Goal: Transaction & Acquisition: Book appointment/travel/reservation

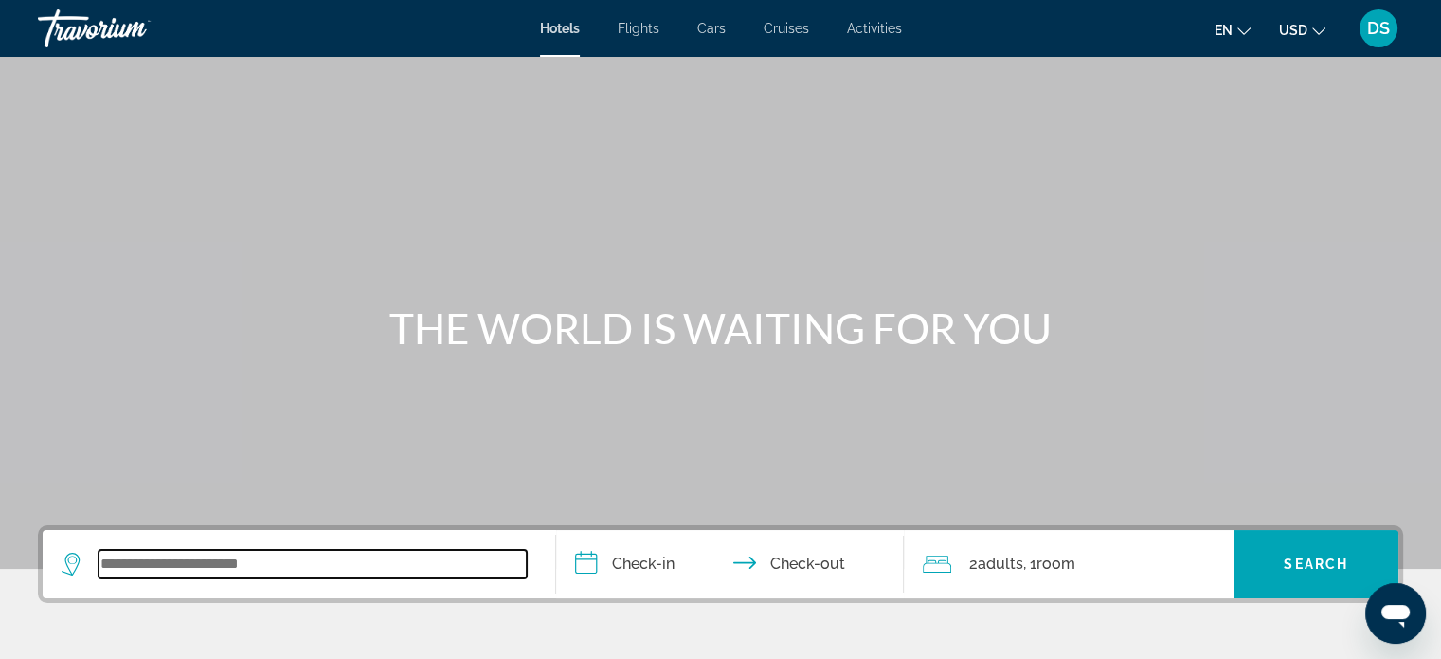
click at [153, 573] on input "Search widget" at bounding box center [313, 564] width 428 height 28
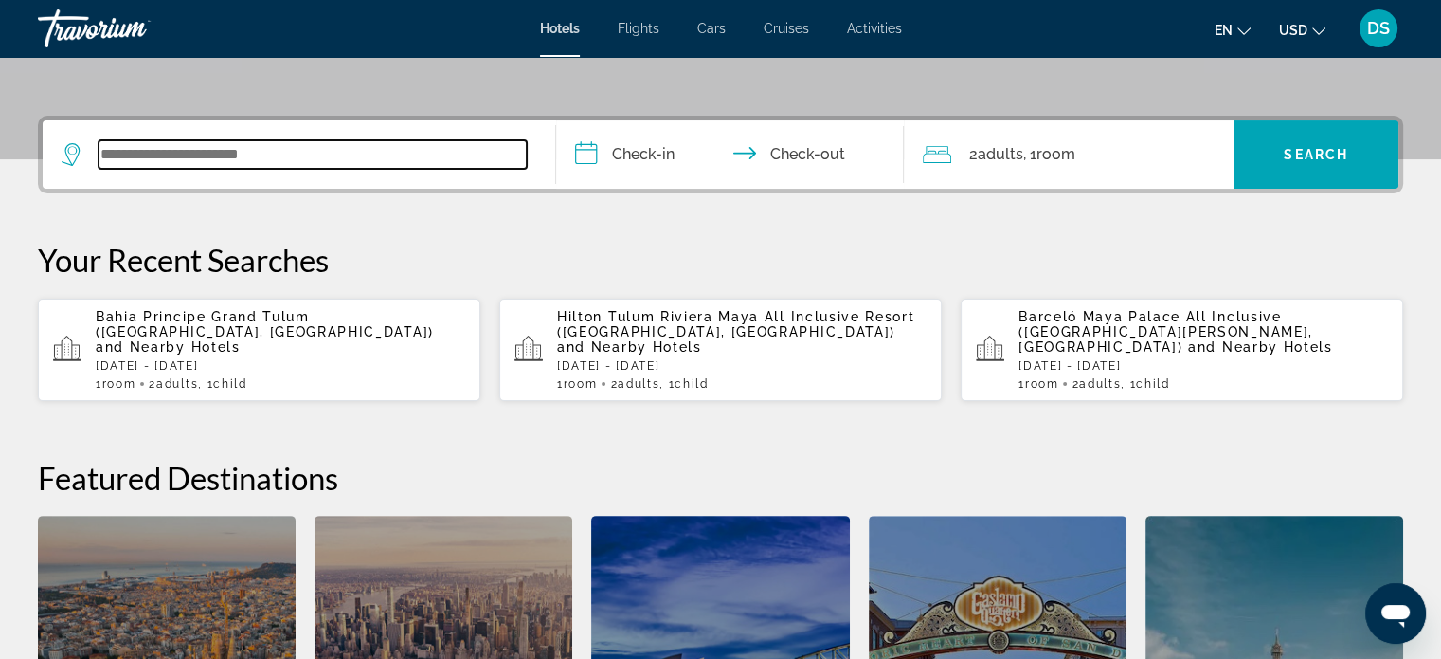
scroll to position [462, 0]
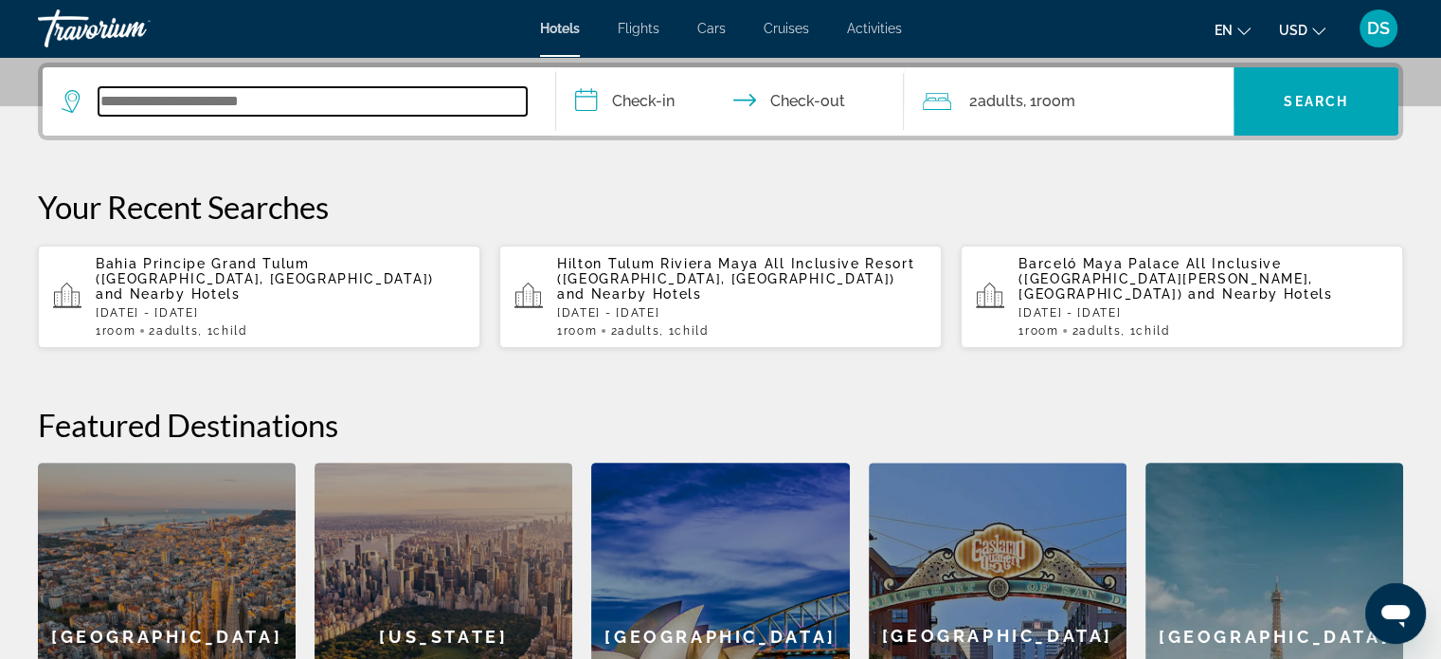
paste input "**********"
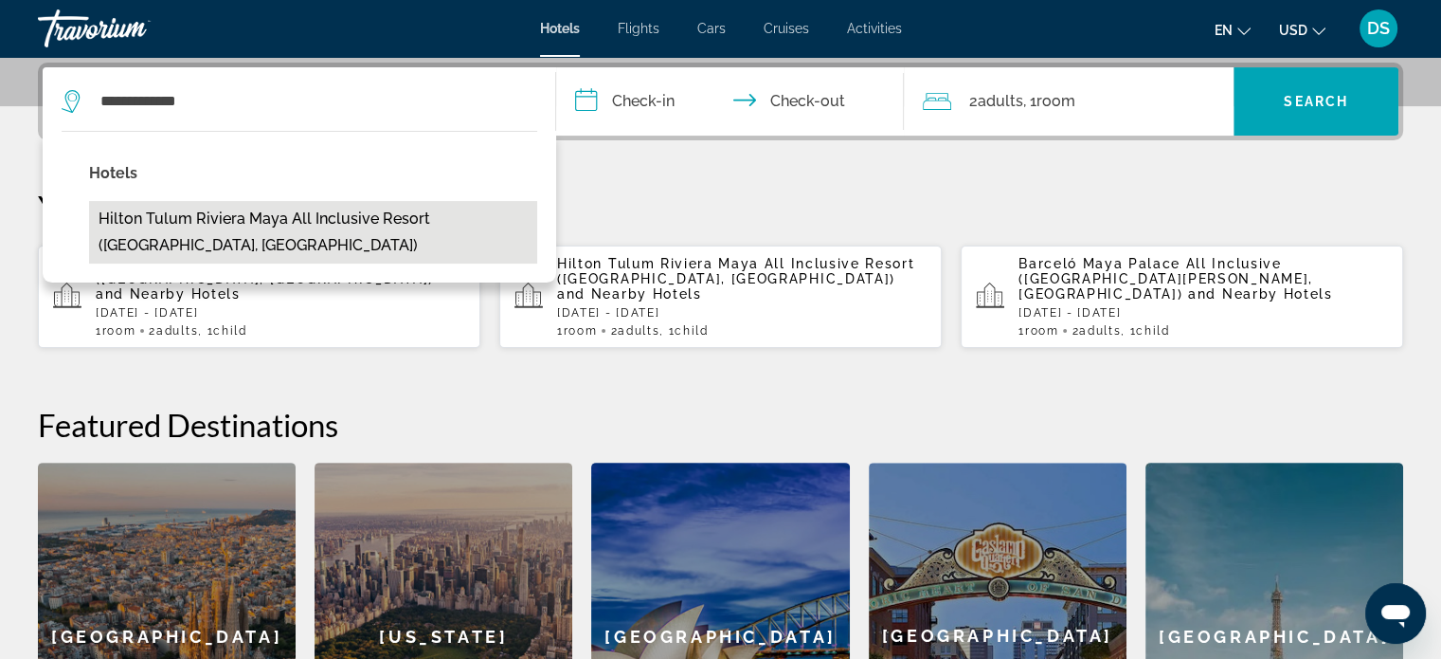
click at [360, 216] on button "Hilton Tulum Riviera Maya All Inclusive Resort ([GEOGRAPHIC_DATA], [GEOGRAPHIC_…" at bounding box center [313, 232] width 448 height 63
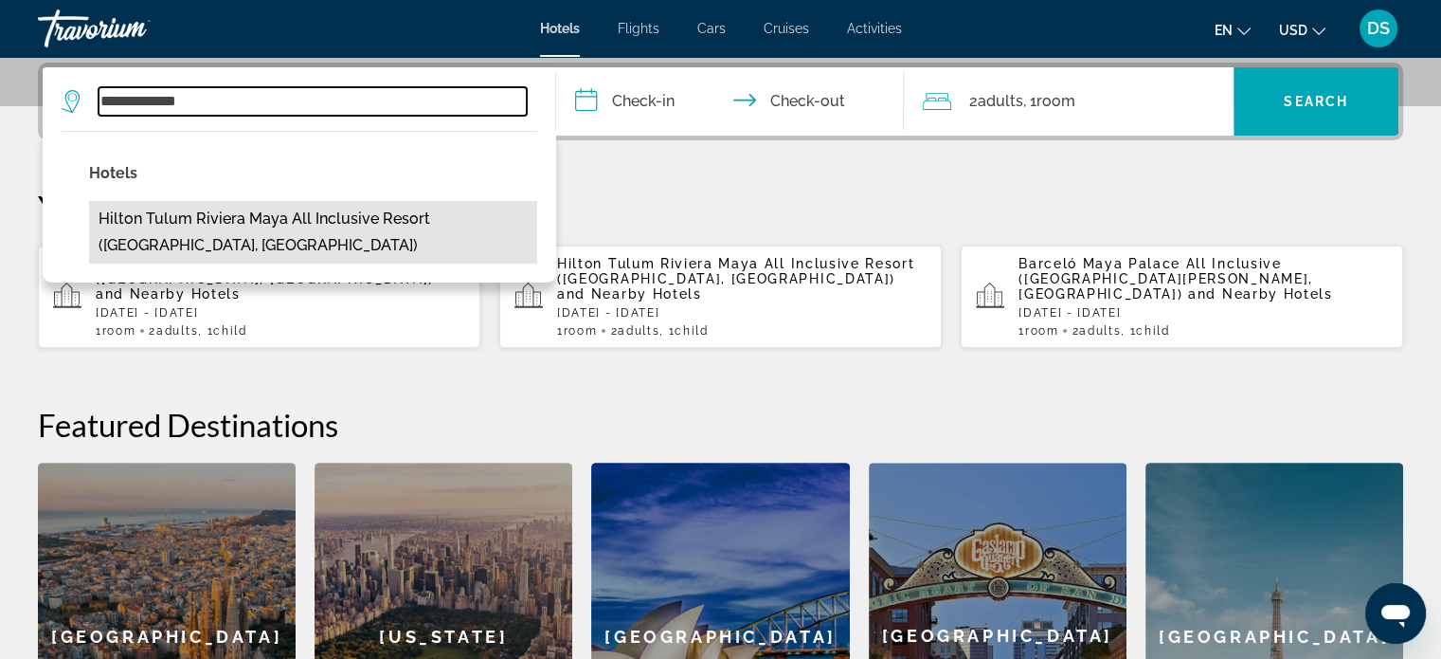
type input "**********"
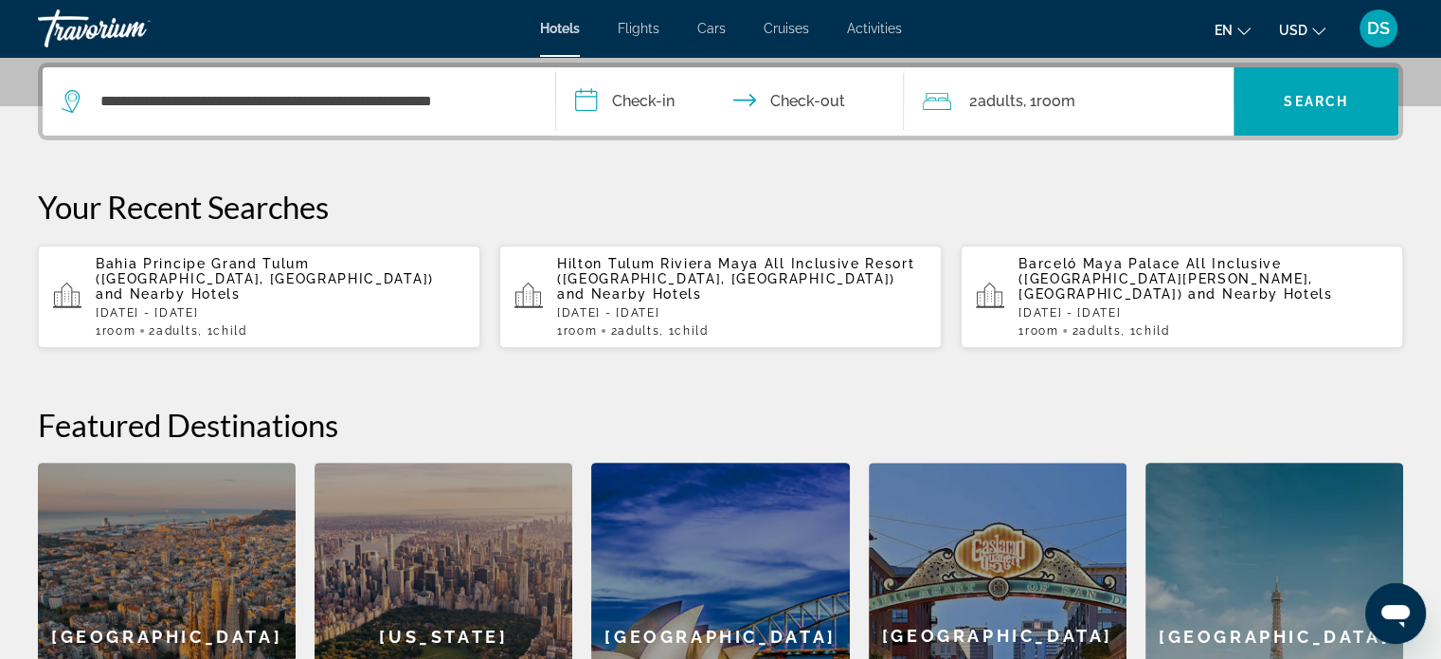
click at [642, 94] on input "**********" at bounding box center [734, 104] width 356 height 74
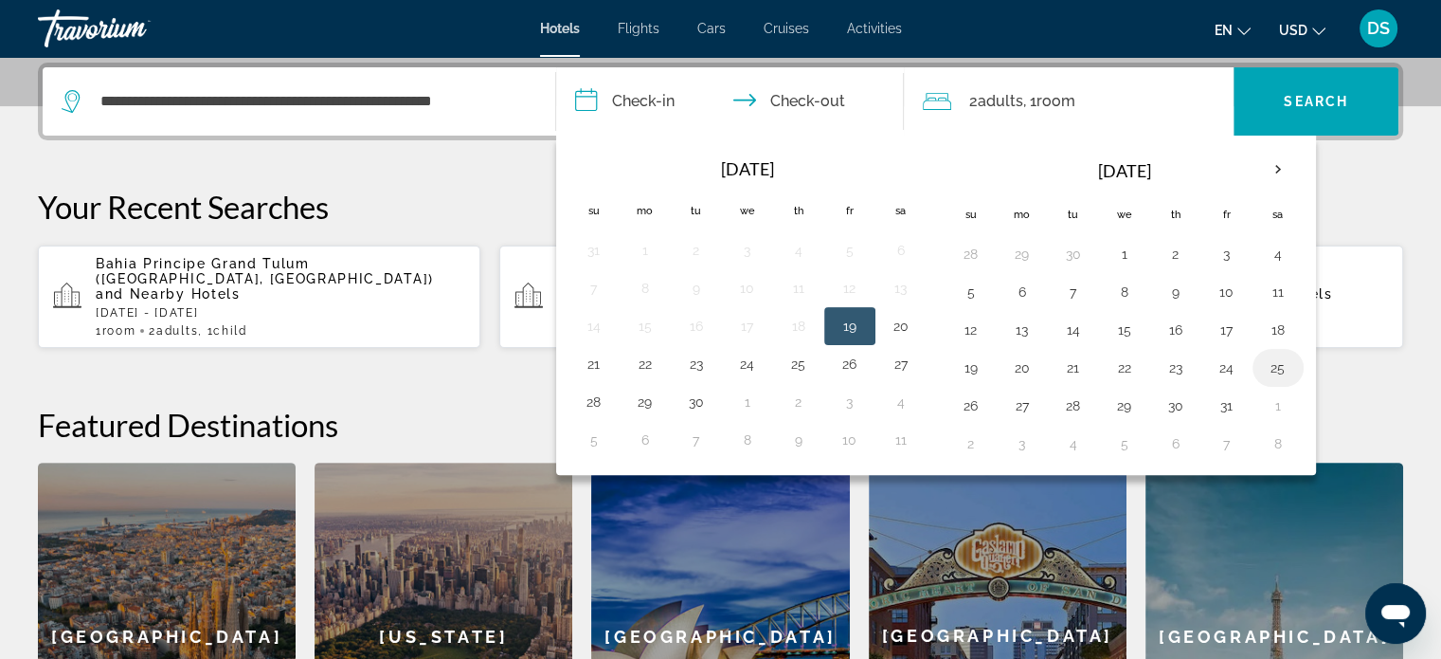
click at [1276, 358] on button "25" at bounding box center [1278, 367] width 30 height 27
click at [963, 401] on button "26" at bounding box center [971, 405] width 30 height 27
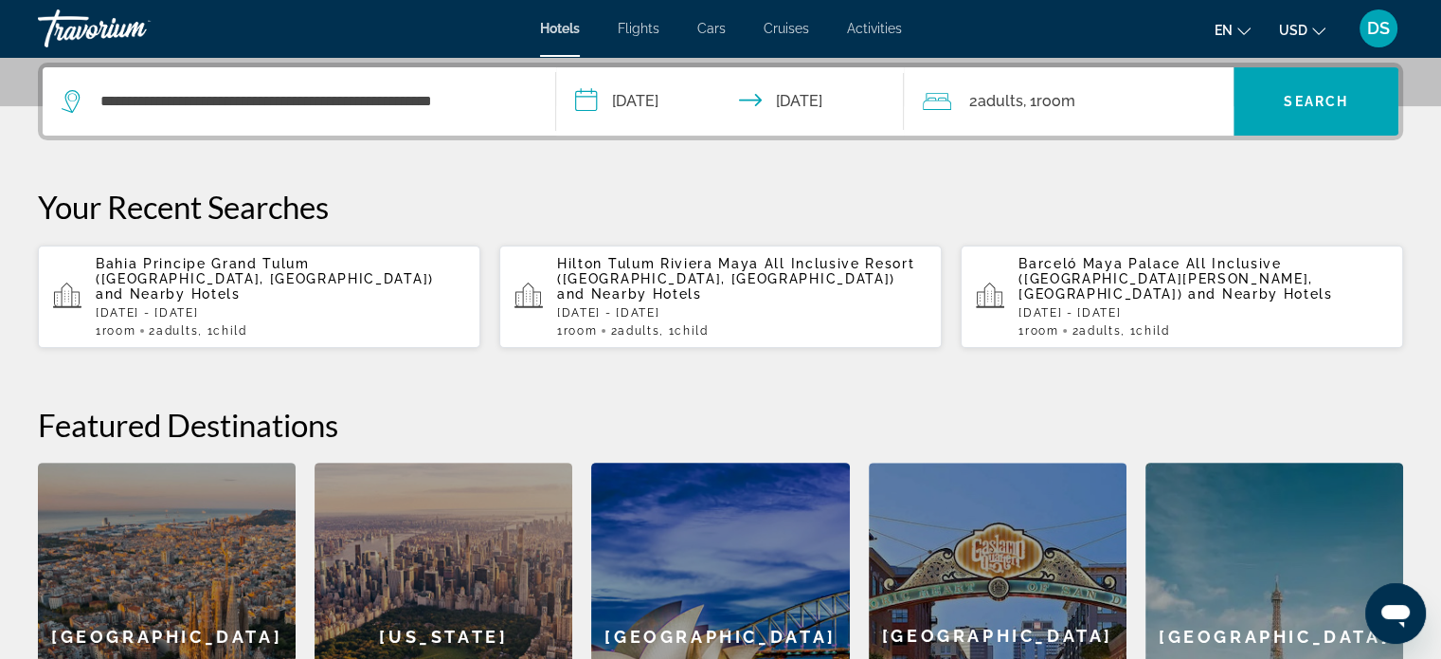
click at [659, 100] on input "**********" at bounding box center [734, 104] width 356 height 74
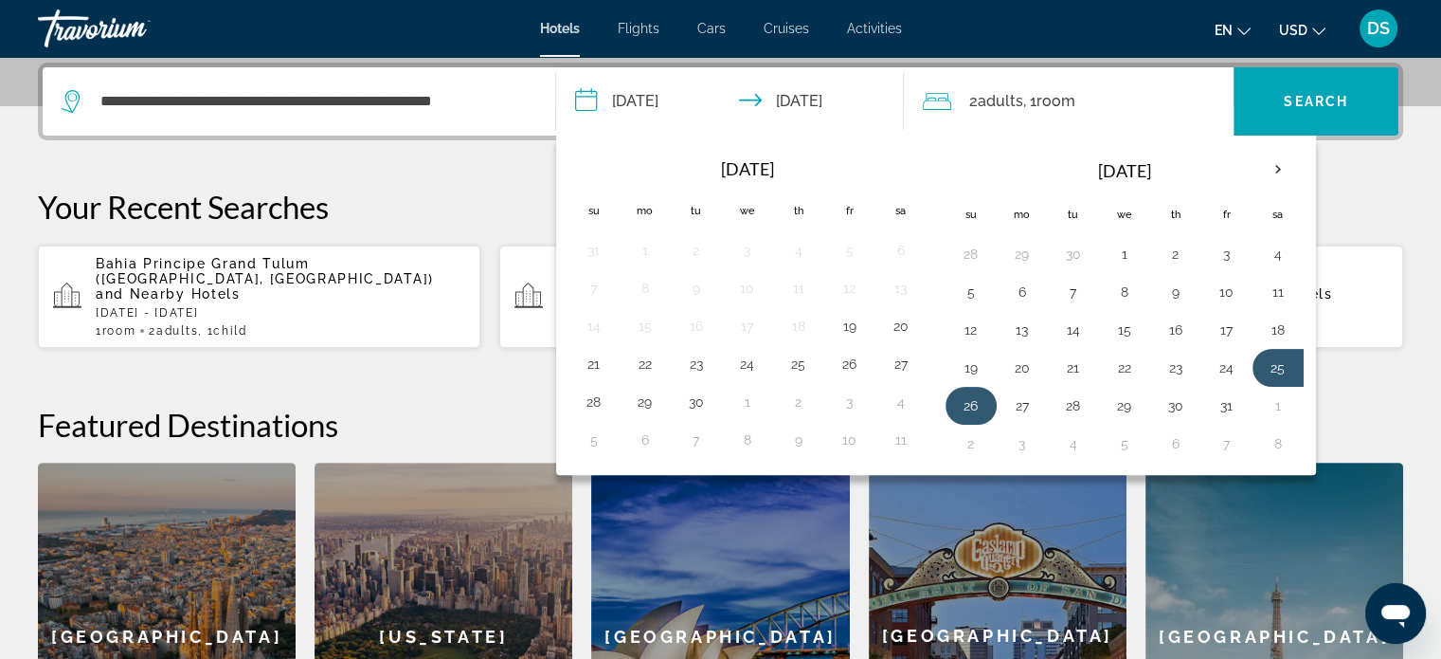
click at [972, 395] on button "26" at bounding box center [971, 405] width 30 height 27
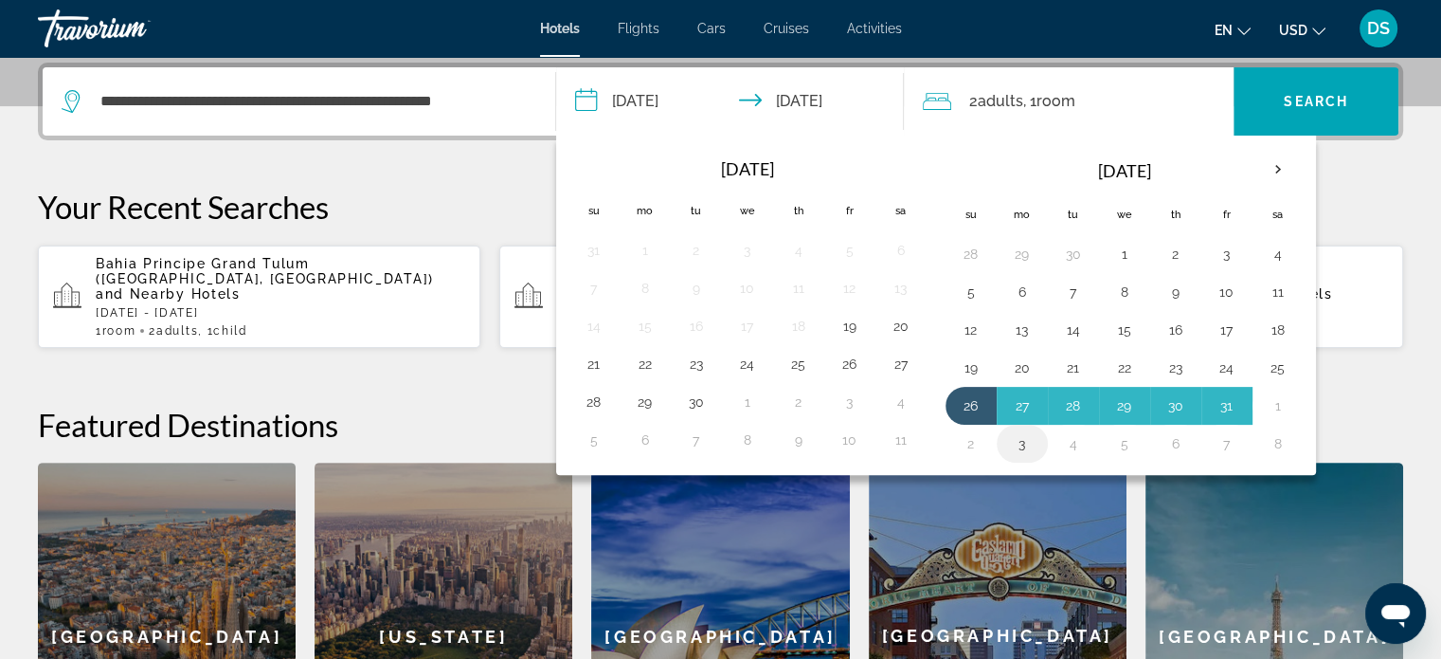
click at [1020, 435] on button "3" at bounding box center [1022, 443] width 30 height 27
type input "**********"
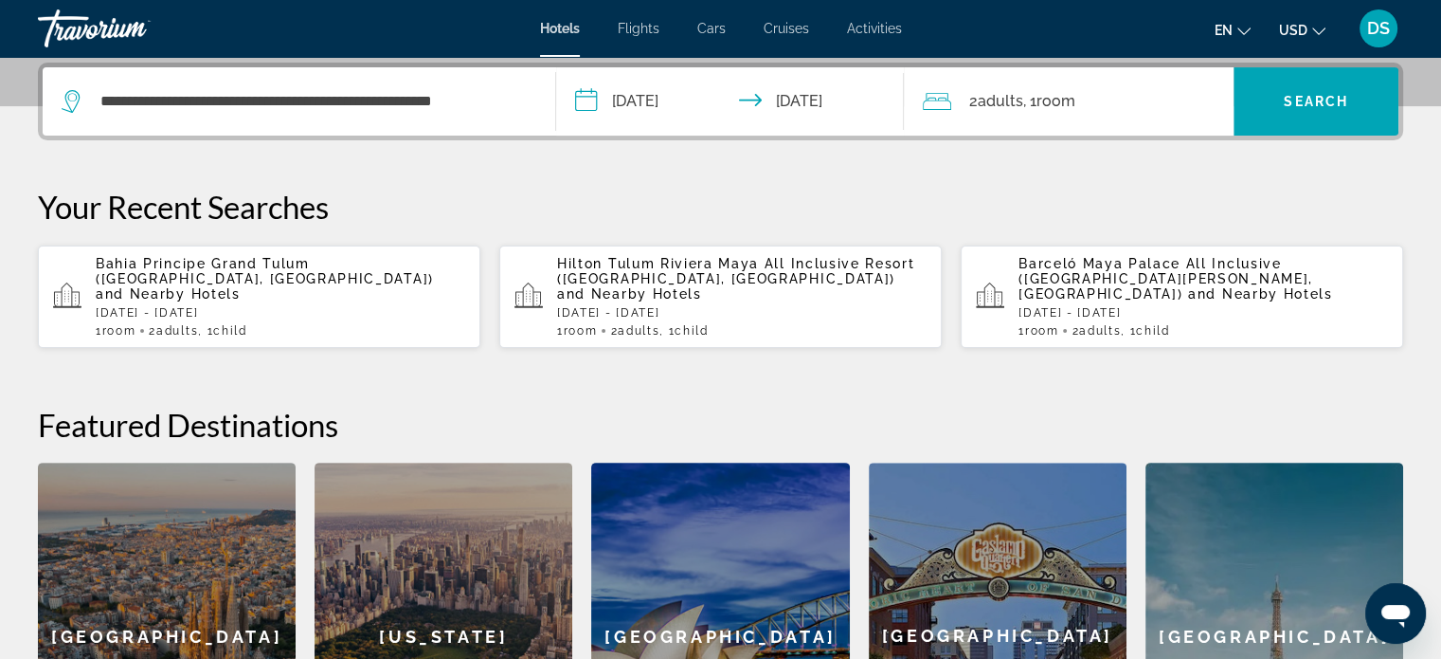
click at [1075, 99] on span "Room" at bounding box center [1055, 101] width 39 height 18
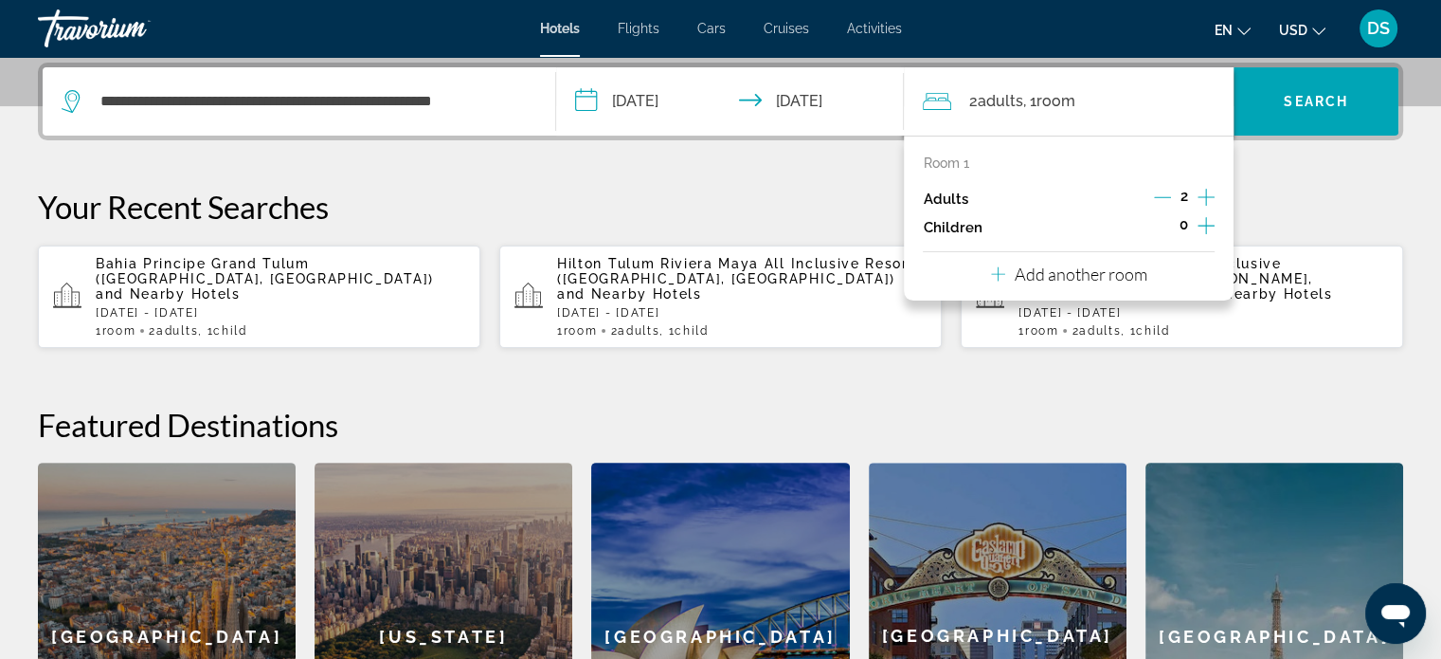
click at [1205, 226] on icon "Increment children" at bounding box center [1206, 225] width 17 height 17
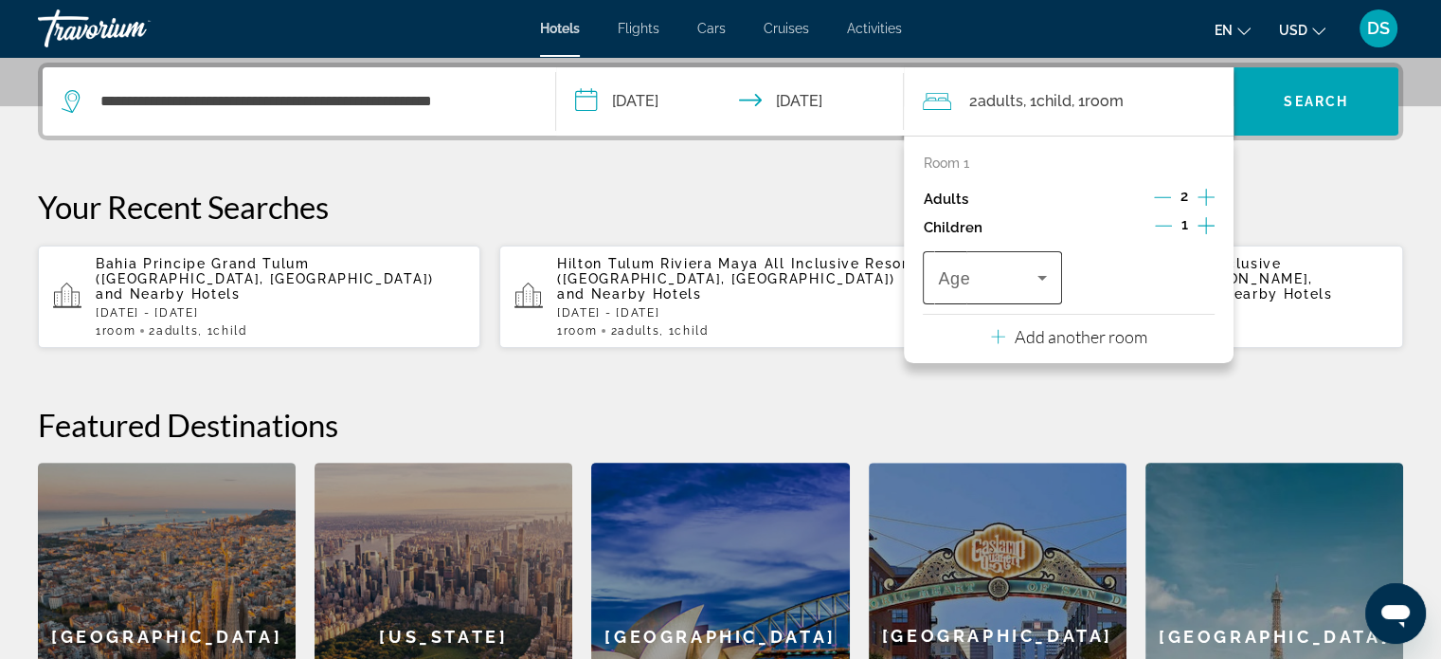
click at [1037, 279] on icon "Travelers: 2 adults, 1 child" at bounding box center [1042, 277] width 23 height 23
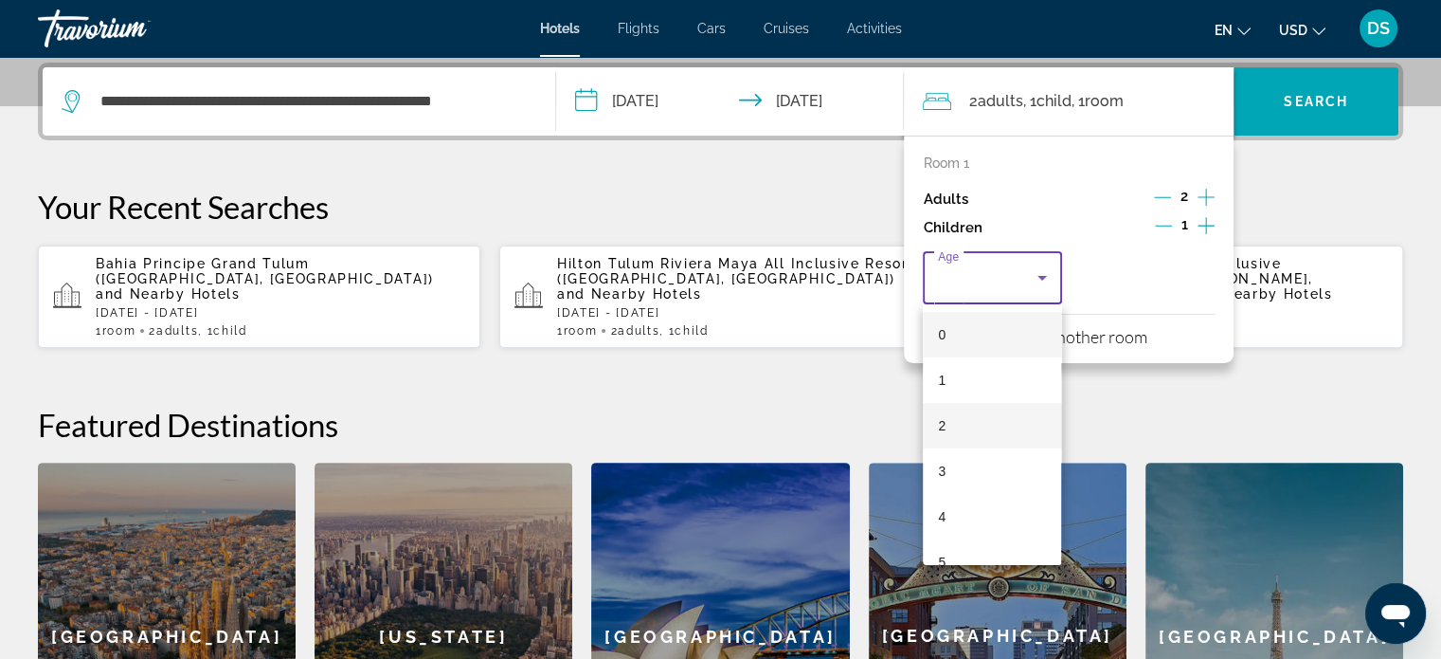
click at [994, 418] on mat-option "2" at bounding box center [992, 425] width 138 height 45
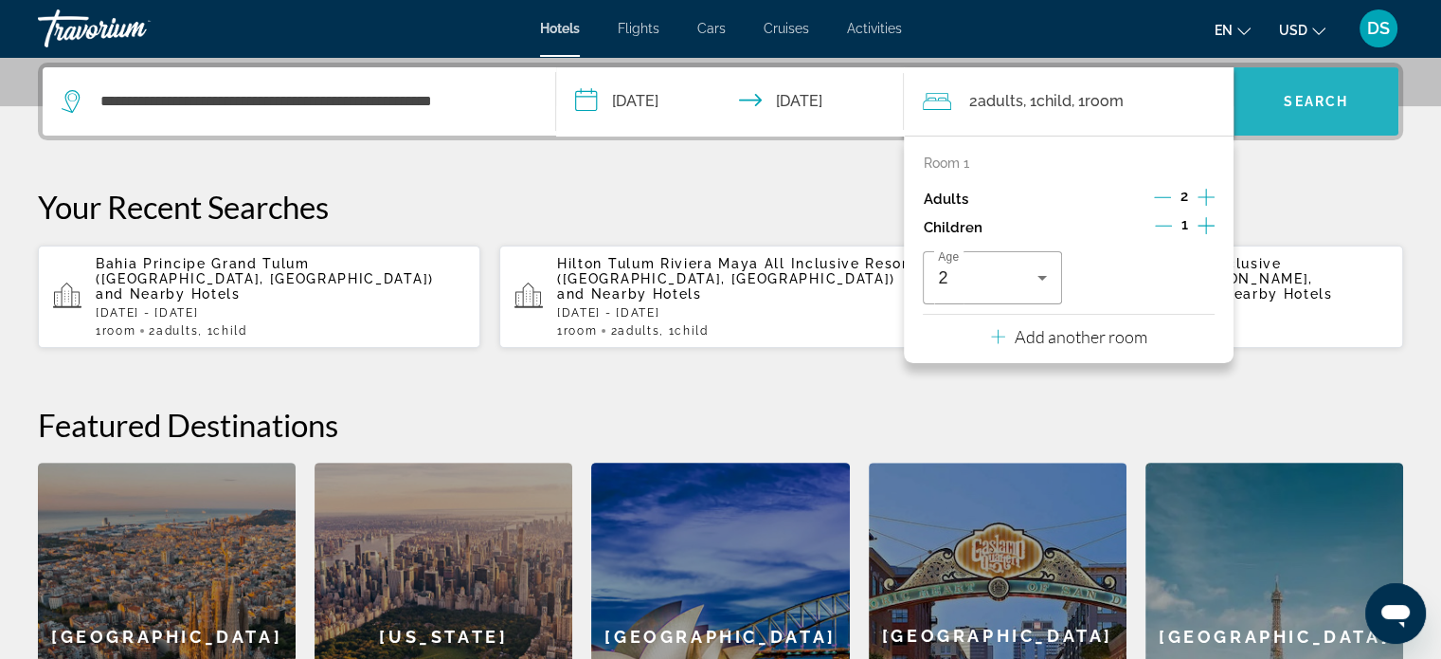
click at [1309, 97] on span "Search" at bounding box center [1316, 101] width 64 height 15
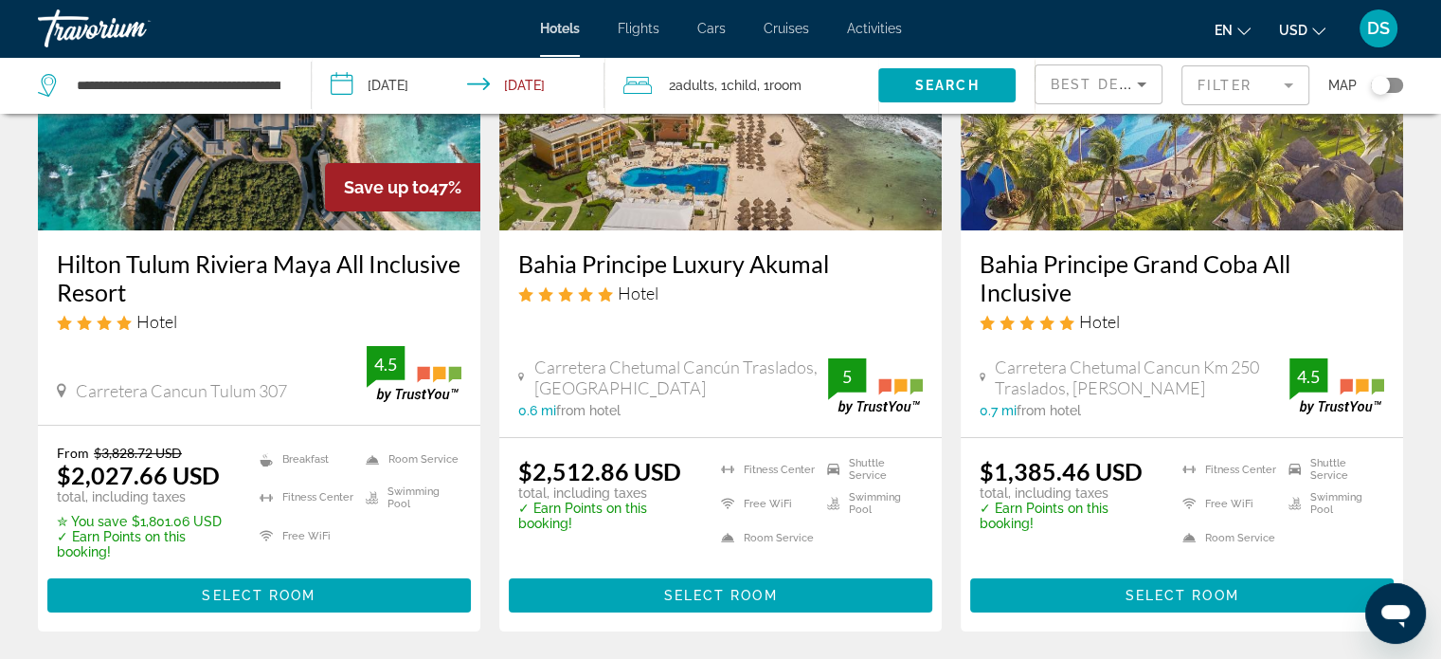
scroll to position [284, 0]
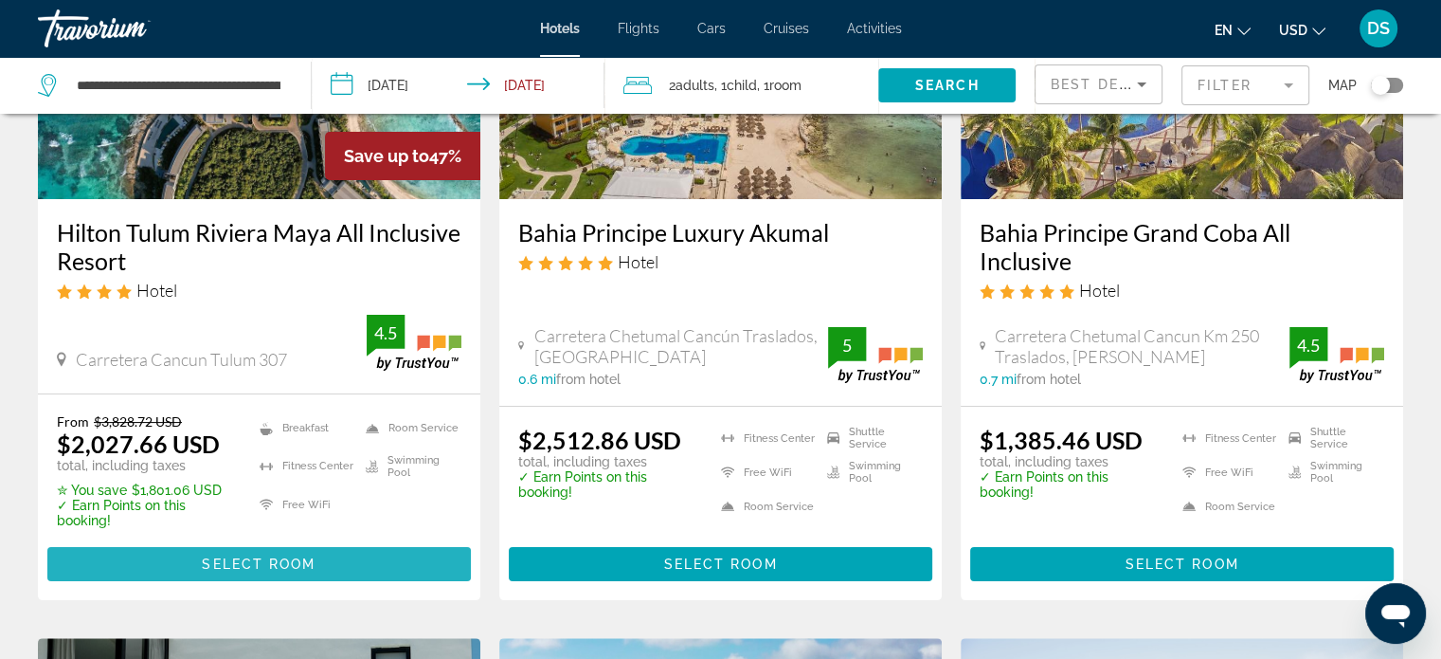
click at [253, 564] on span "Select Room" at bounding box center [259, 563] width 114 height 15
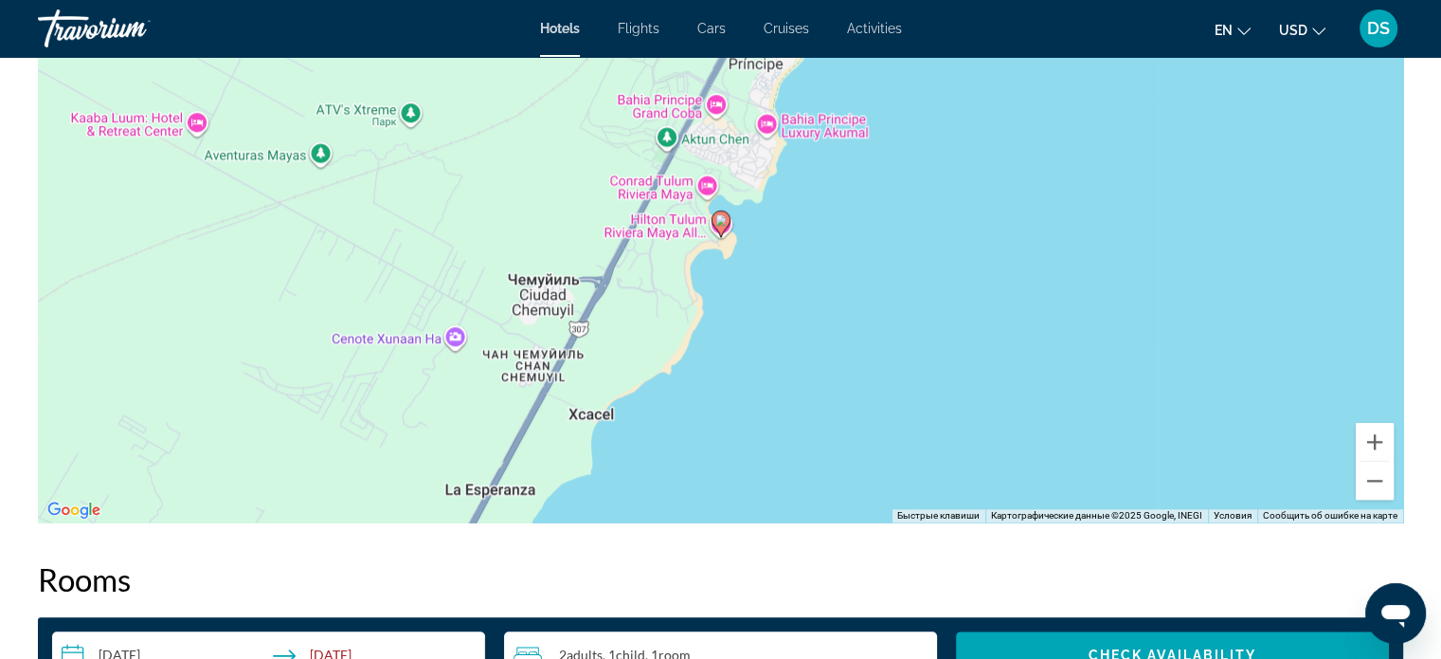
scroll to position [1611, 0]
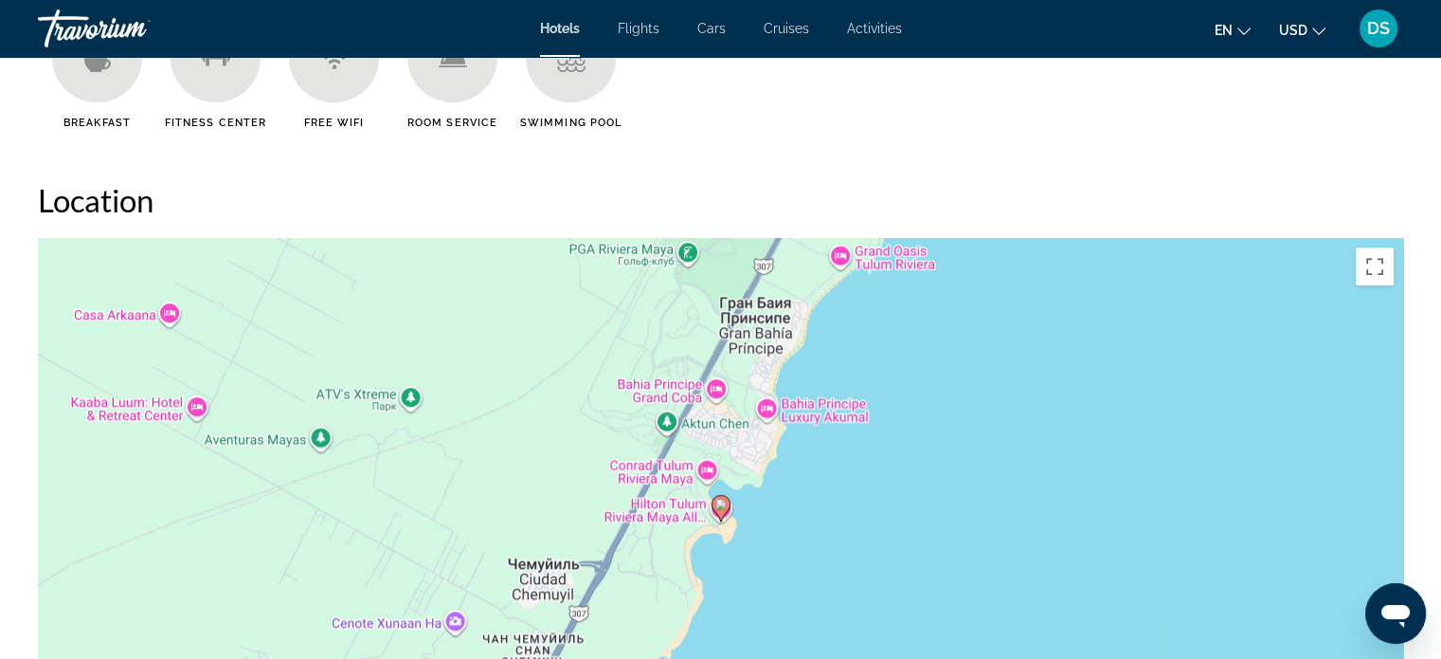
click at [1292, 32] on span "USD" at bounding box center [1293, 30] width 28 height 15
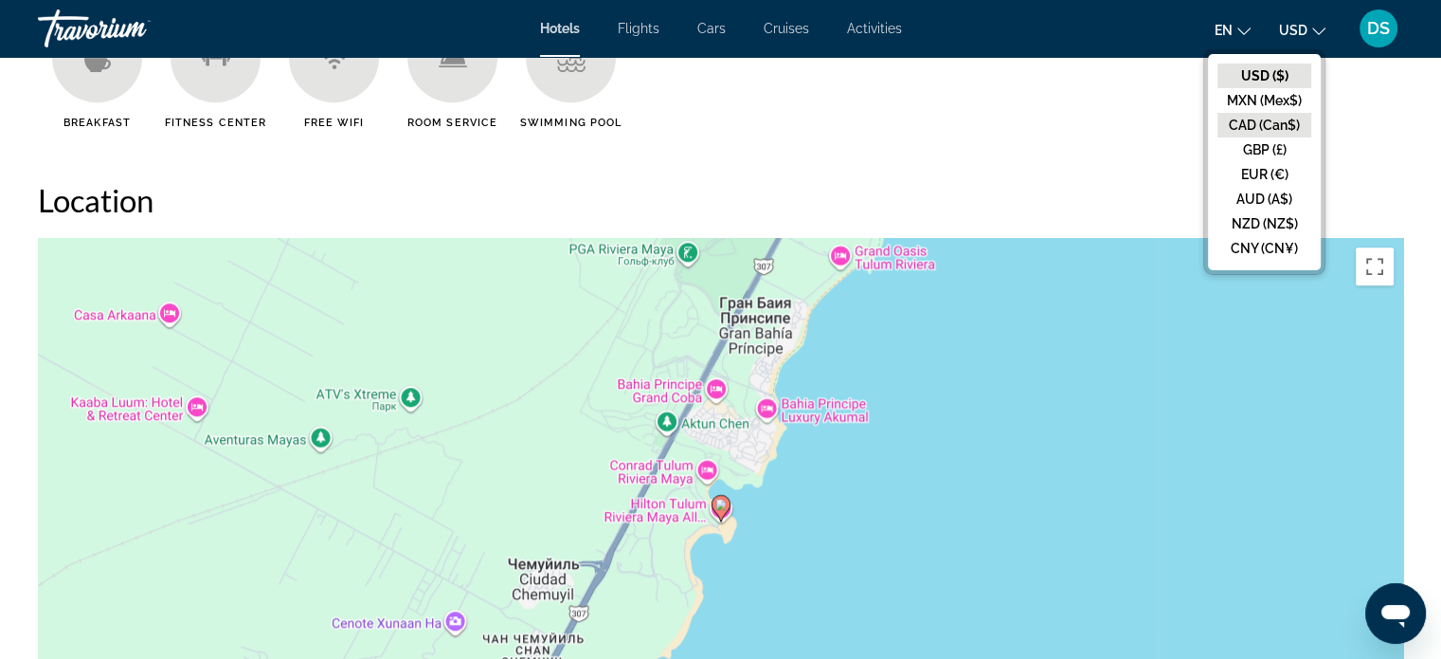
click at [1272, 117] on button "CAD (Can$)" at bounding box center [1265, 125] width 94 height 25
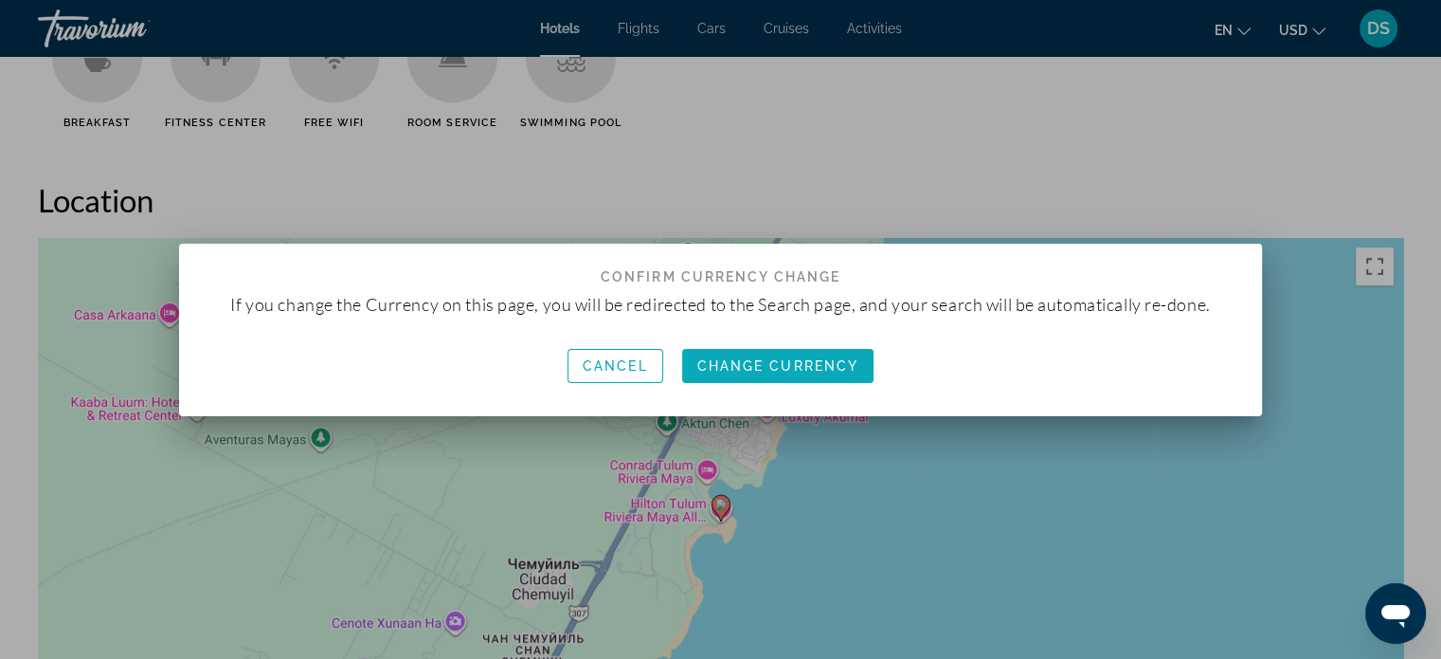
click at [786, 367] on span "Change Currency" at bounding box center [778, 365] width 162 height 15
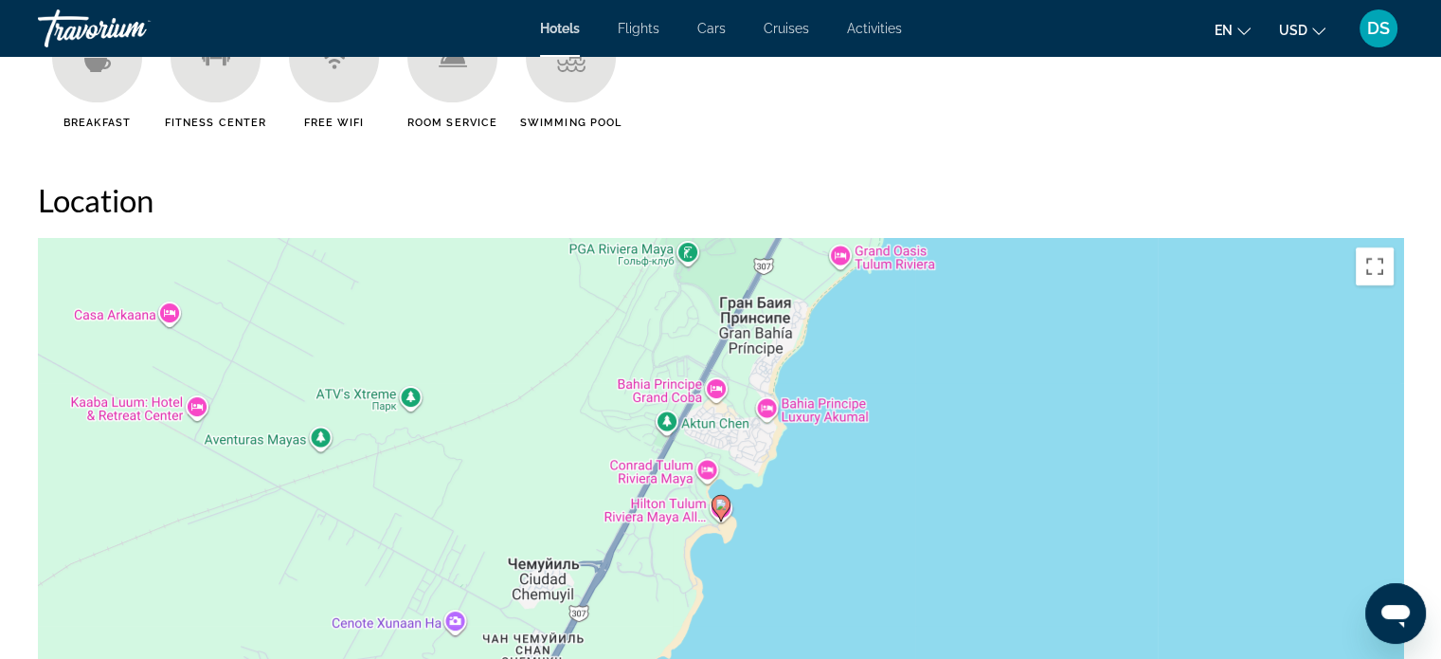
scroll to position [1611, 0]
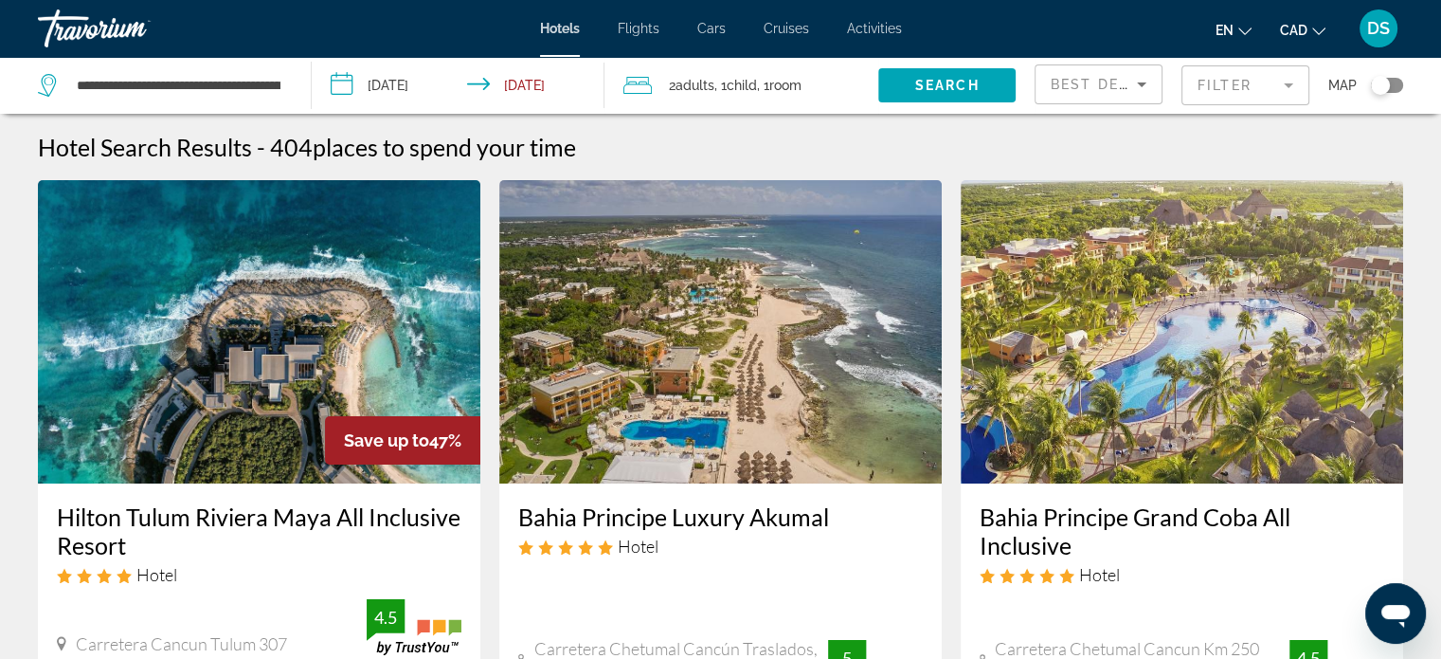
click at [871, 135] on div "Hotel Search Results - 404 places to spend your time" at bounding box center [720, 147] width 1365 height 28
click at [265, 81] on input "**********" at bounding box center [179, 85] width 208 height 28
click at [427, 83] on input "**********" at bounding box center [462, 88] width 300 height 63
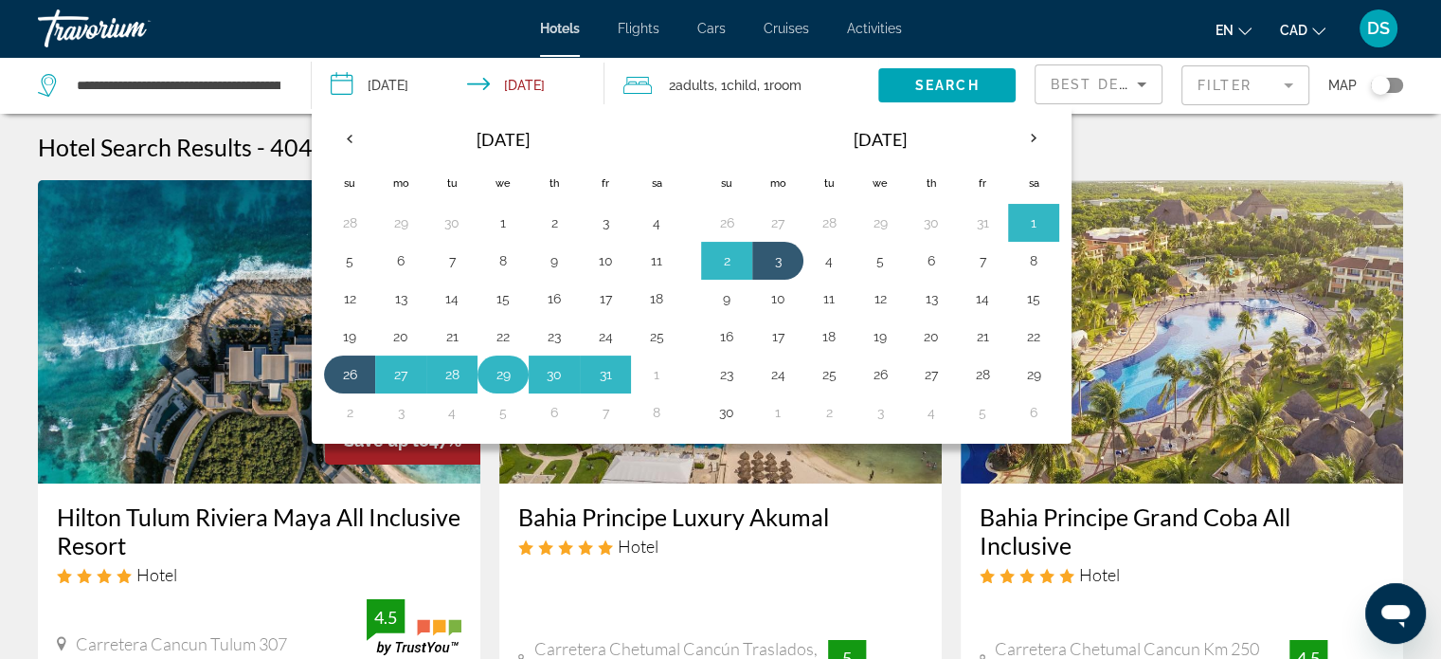
click at [497, 370] on button "29" at bounding box center [503, 374] width 30 height 27
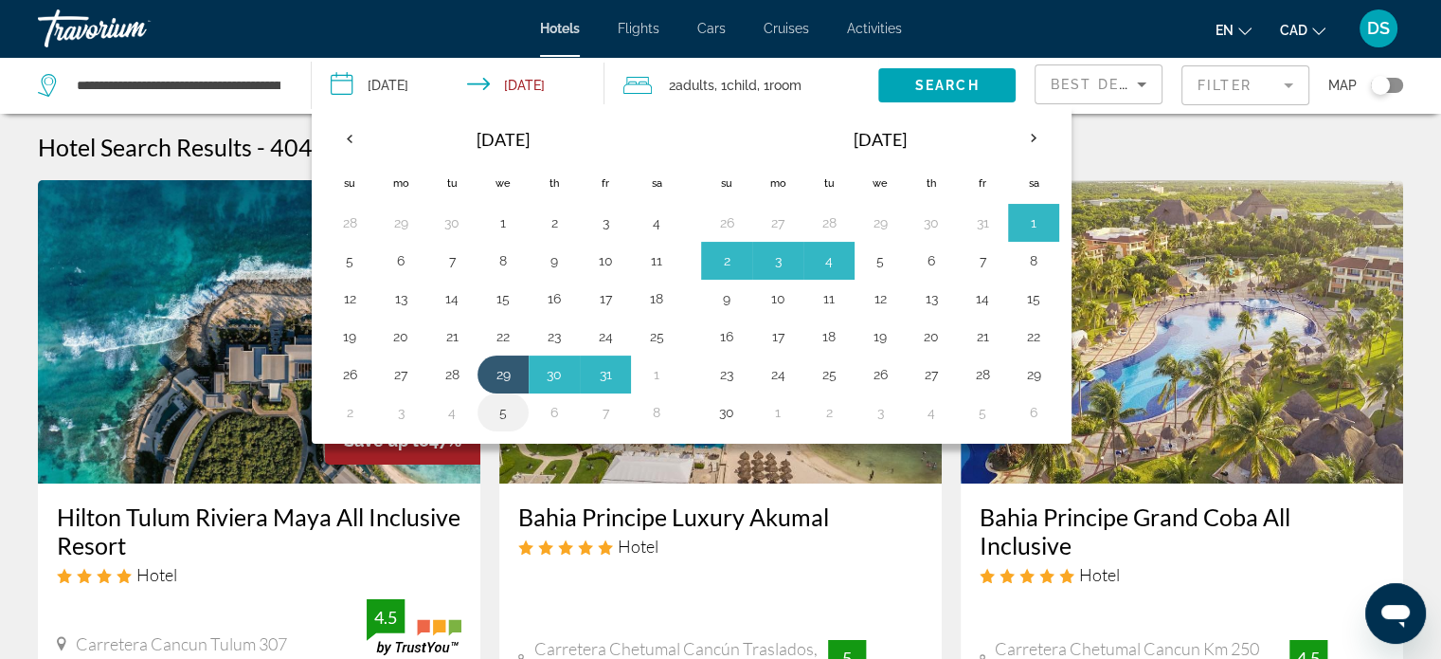
click at [493, 407] on button "5" at bounding box center [503, 412] width 30 height 27
type input "**********"
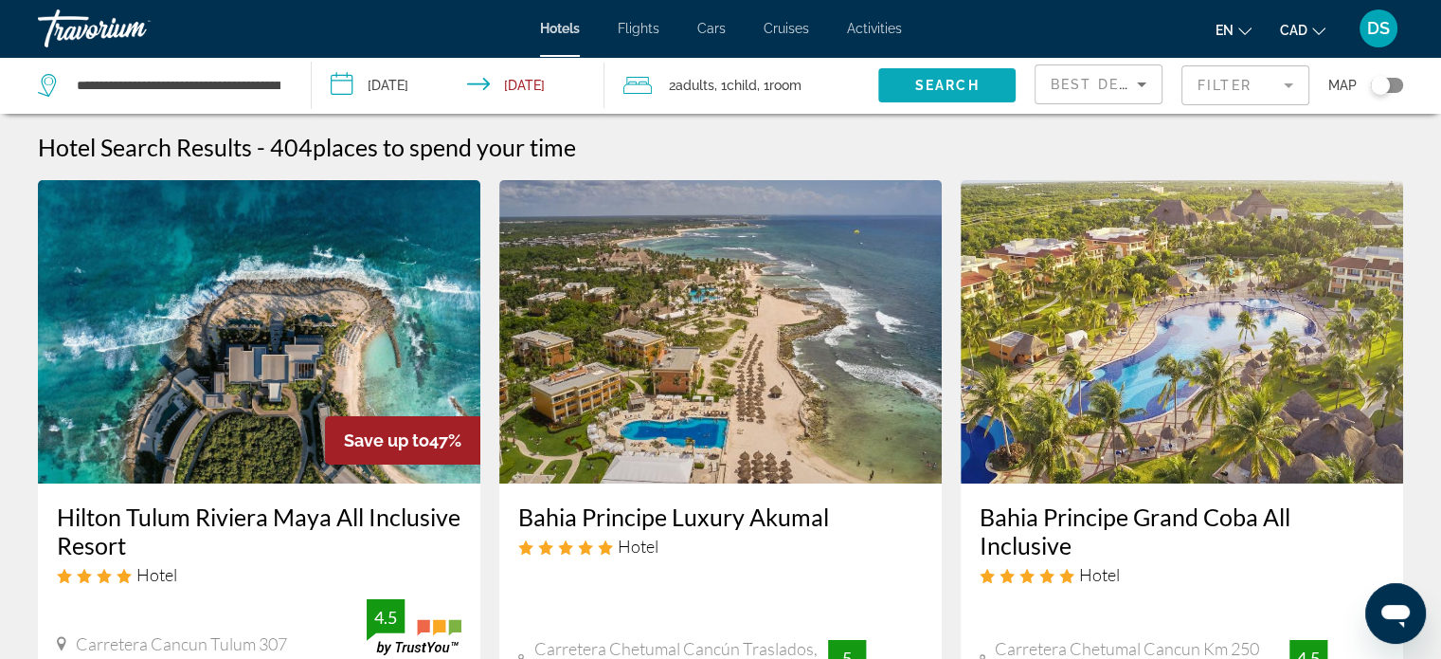
click at [956, 83] on span "Search" at bounding box center [947, 85] width 64 height 15
click at [210, 348] on img "Main content" at bounding box center [259, 331] width 442 height 303
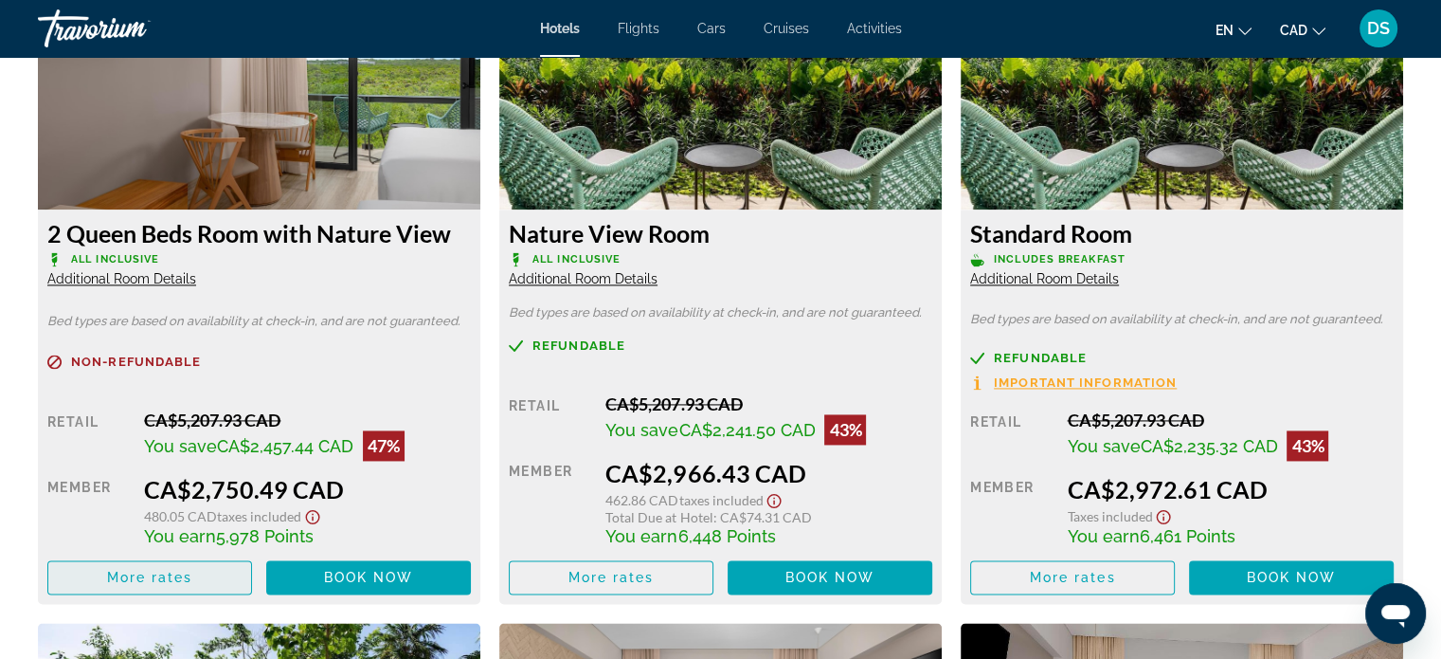
scroll to position [2843, 0]
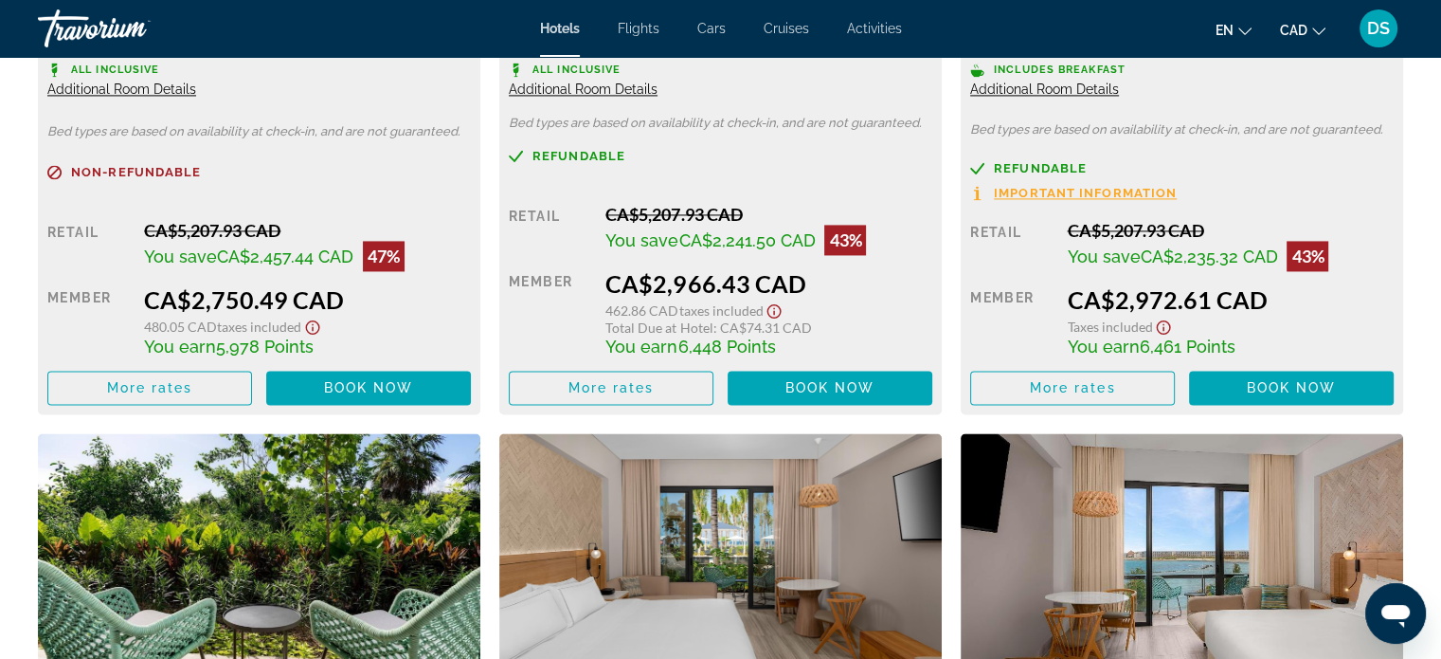
drag, startPoint x: 217, startPoint y: 348, endPoint x: 325, endPoint y: 347, distance: 108.0
click at [325, 347] on div "You earn 5,978 Points" at bounding box center [307, 345] width 327 height 21
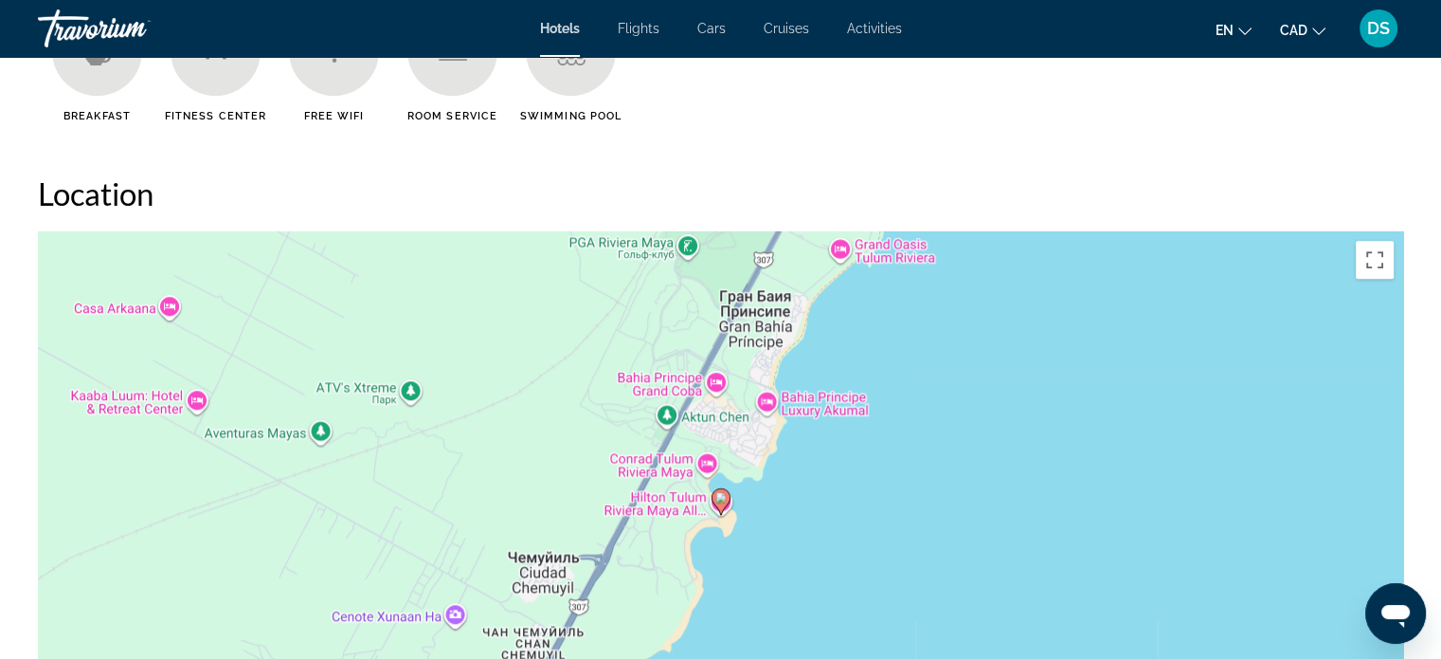
scroll to position [1516, 0]
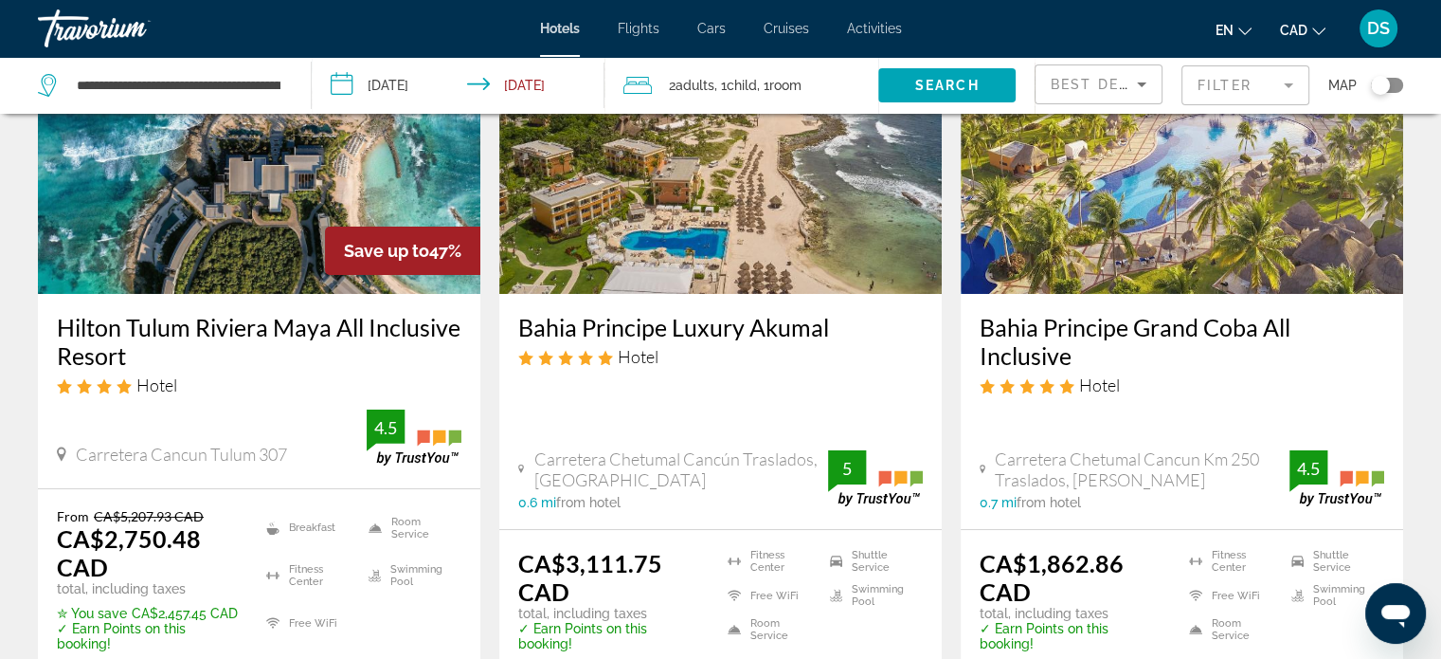
scroll to position [284, 0]
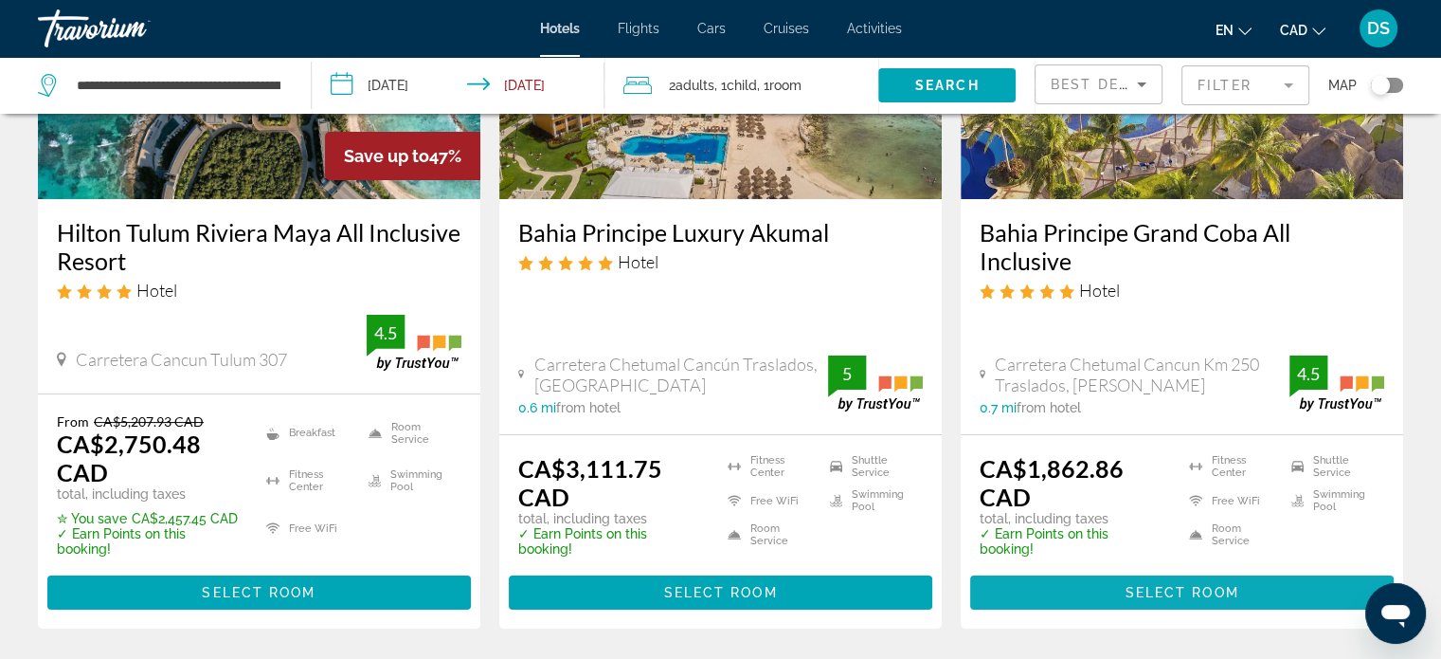
click at [1201, 590] on span "Main content" at bounding box center [1182, 591] width 424 height 45
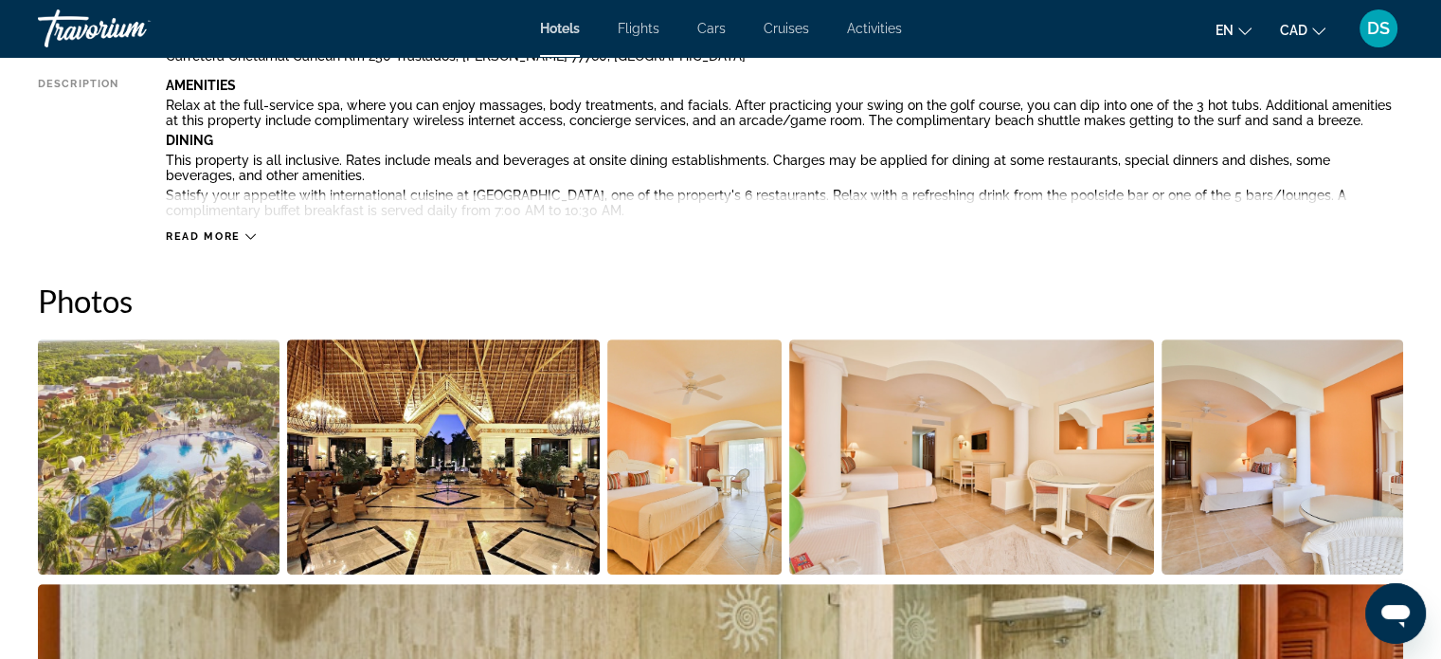
scroll to position [853, 0]
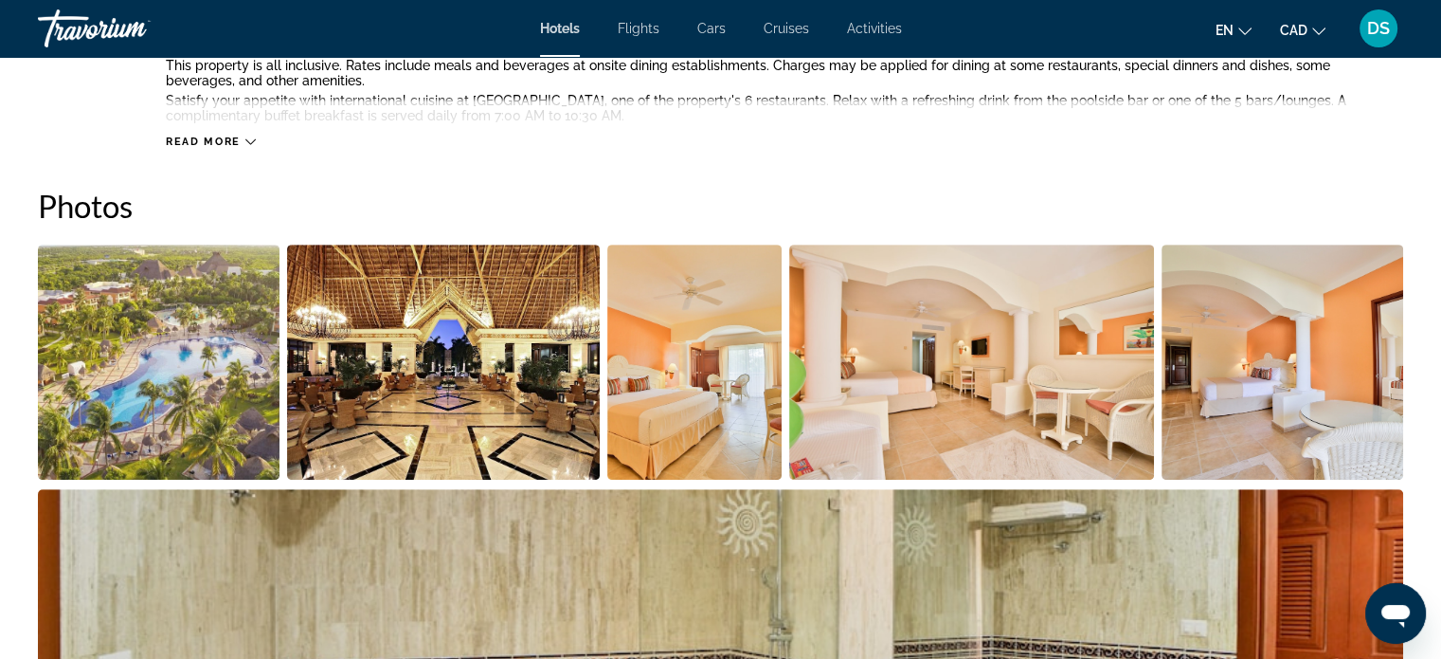
click at [192, 367] on img "Open full-screen image slider" at bounding box center [159, 361] width 242 height 235
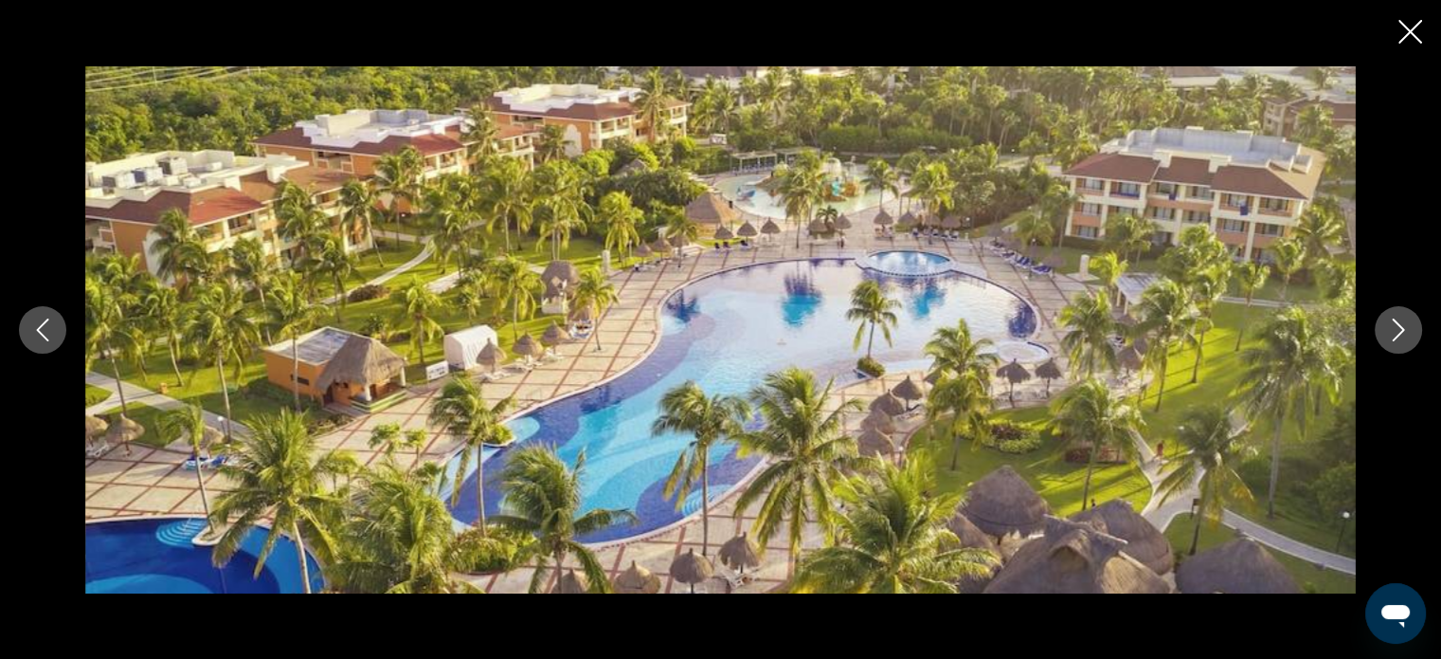
click at [1379, 334] on button "Next image" at bounding box center [1398, 329] width 47 height 47
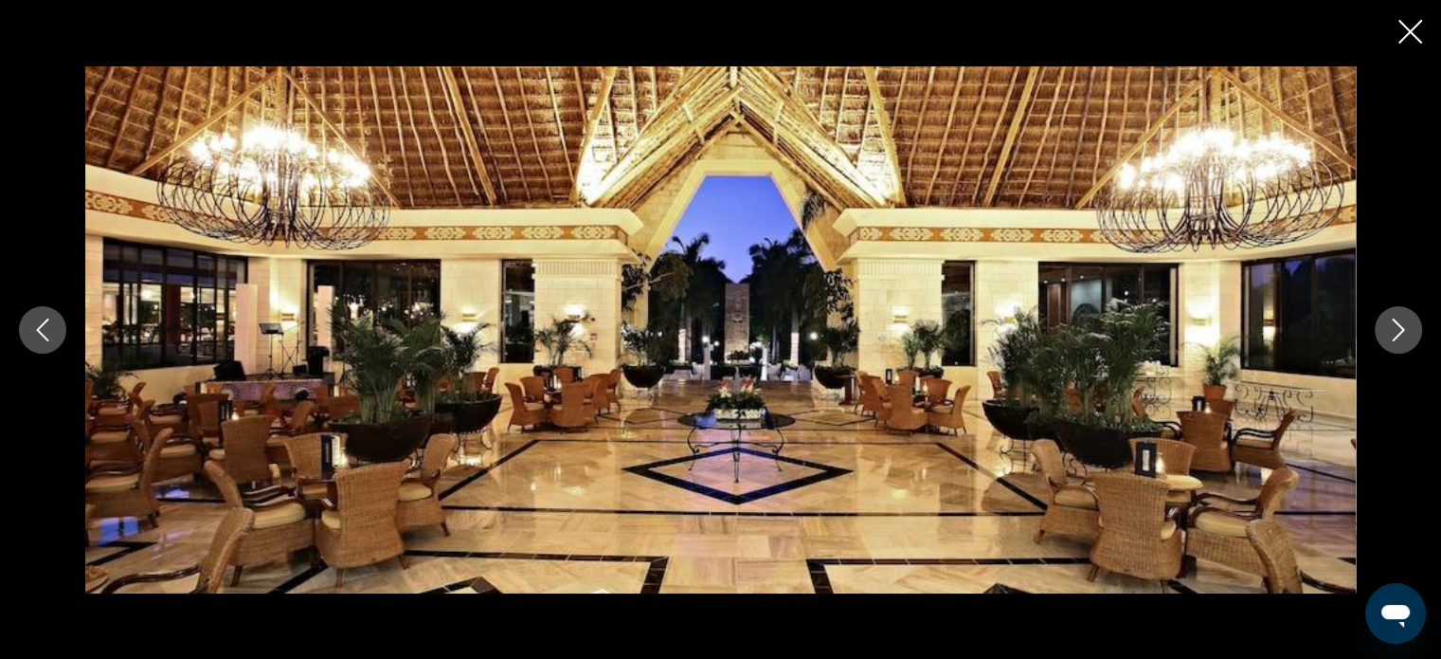
click at [1382, 334] on button "Next image" at bounding box center [1398, 329] width 47 height 47
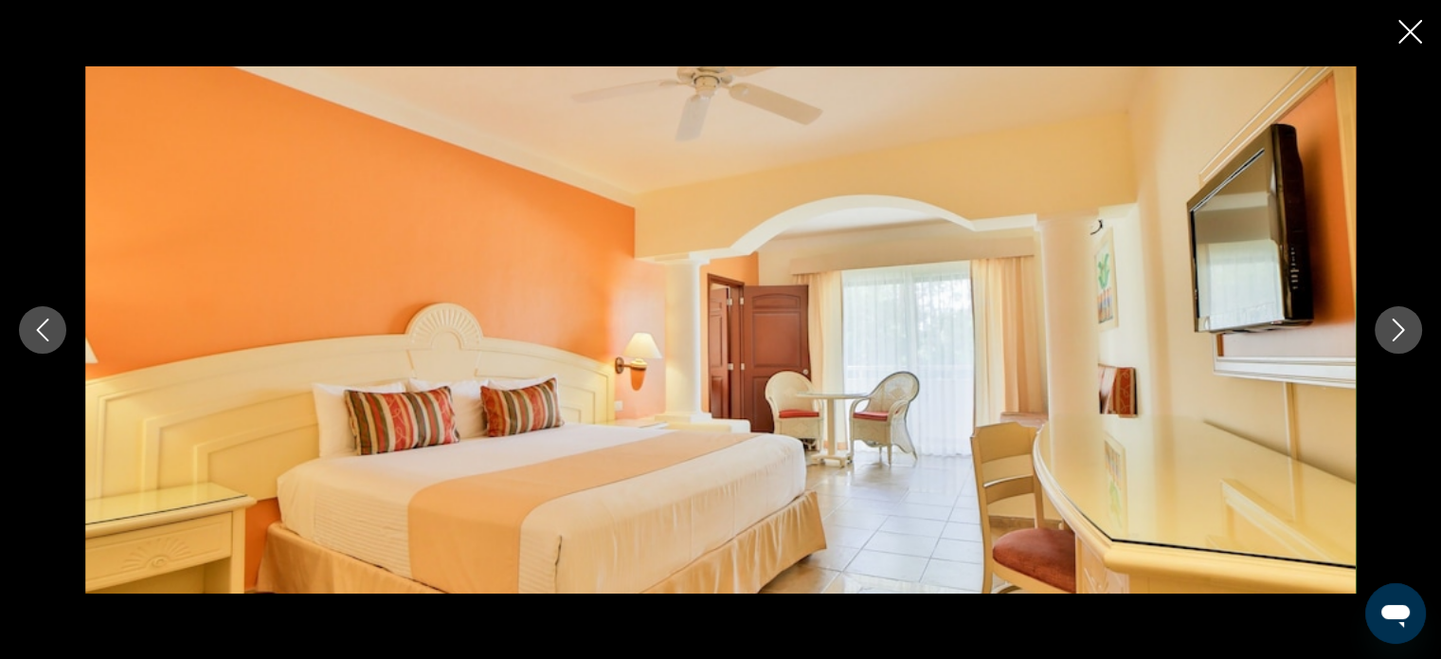
click at [1382, 334] on button "Next image" at bounding box center [1398, 329] width 47 height 47
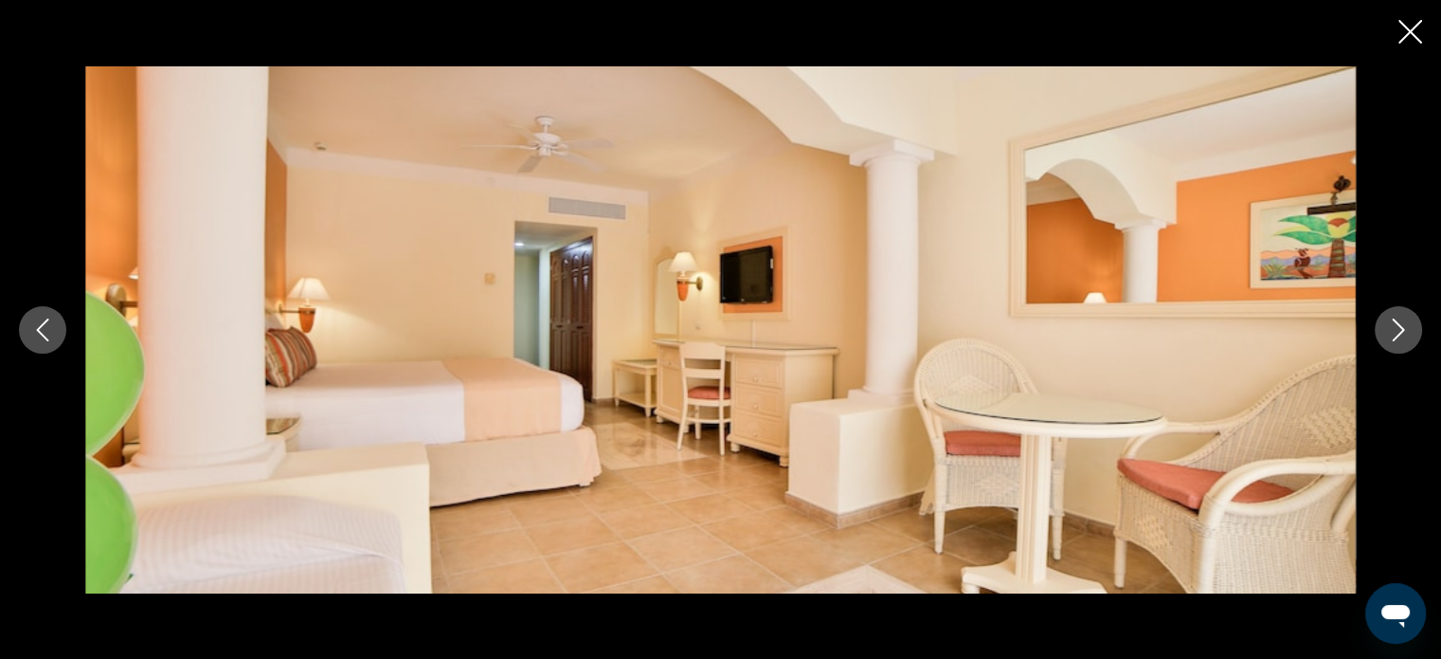
click at [1382, 334] on button "Next image" at bounding box center [1398, 329] width 47 height 47
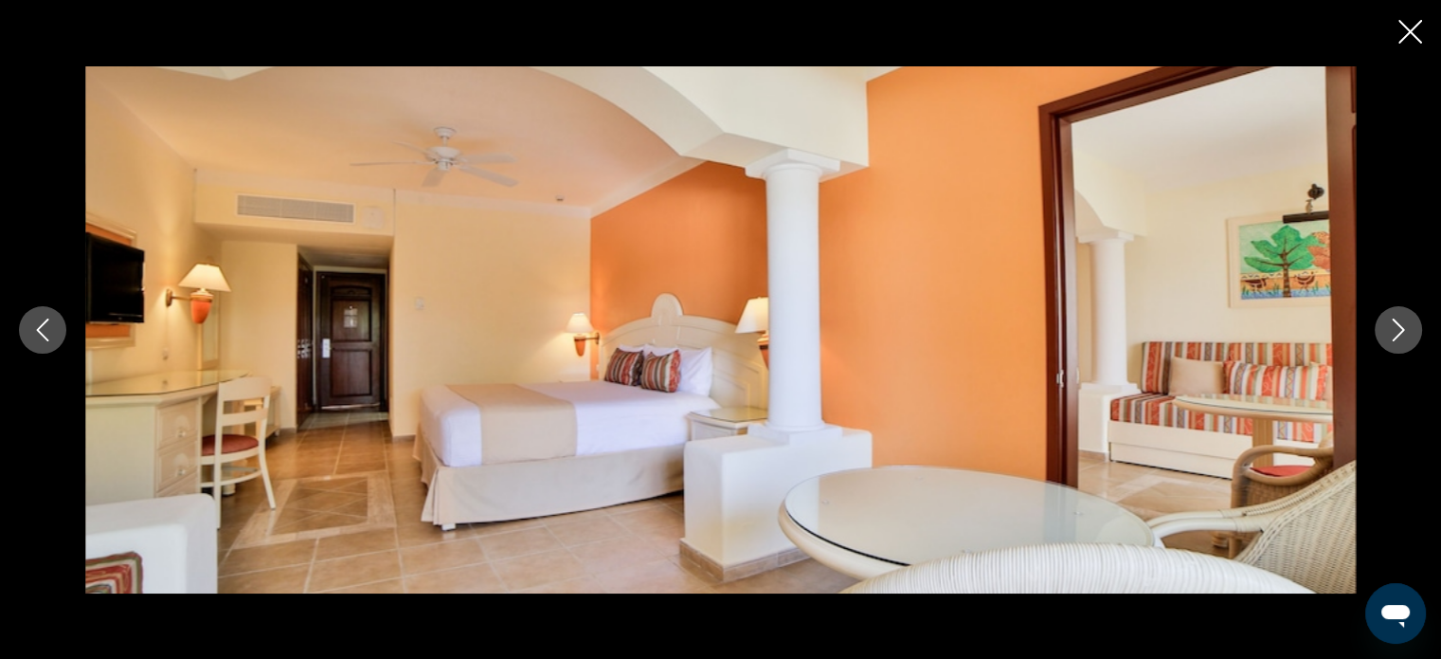
click at [1382, 334] on button "Next image" at bounding box center [1398, 329] width 47 height 47
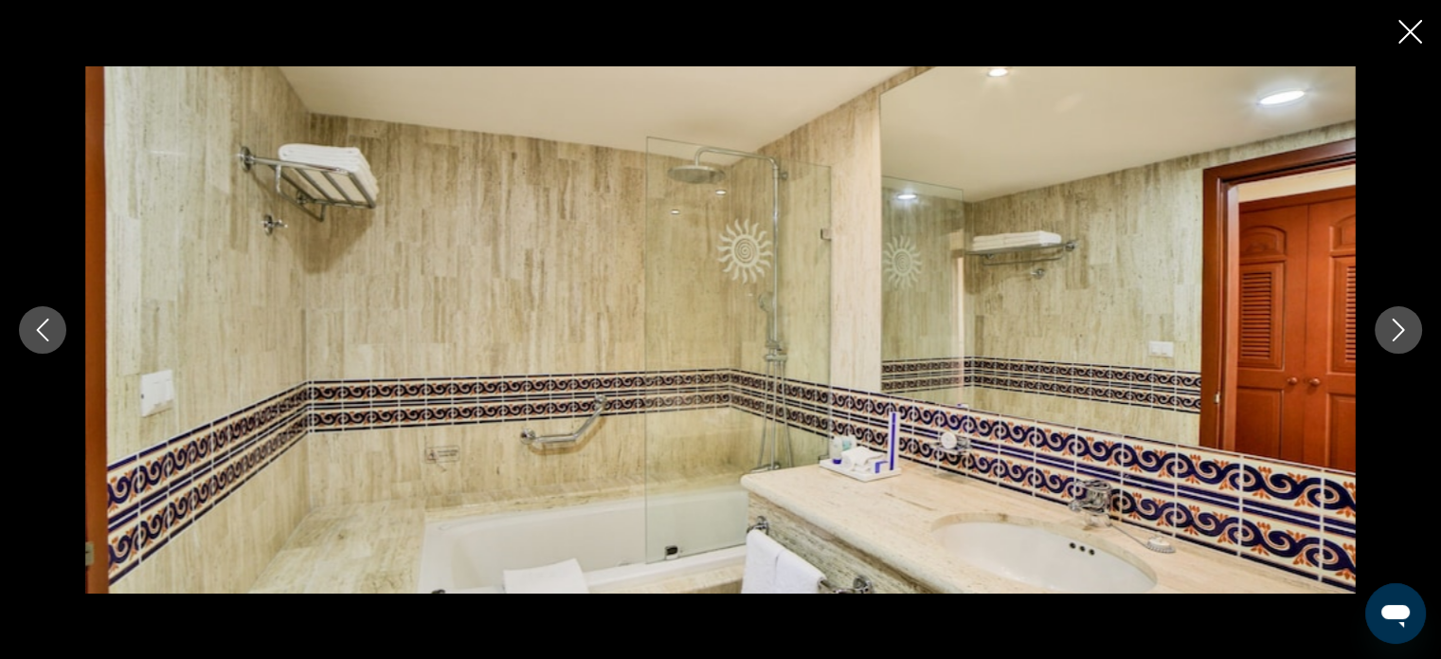
click at [1418, 27] on icon "Close slideshow" at bounding box center [1411, 32] width 24 height 24
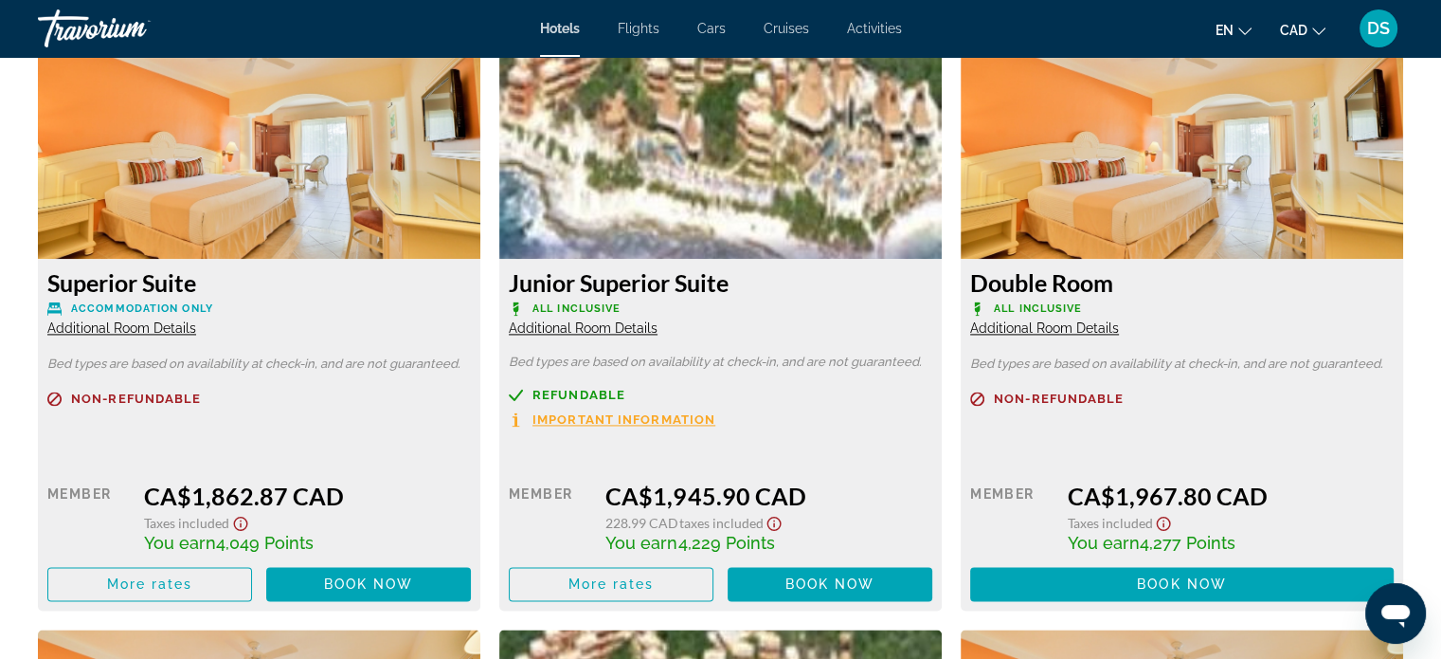
scroll to position [2748, 0]
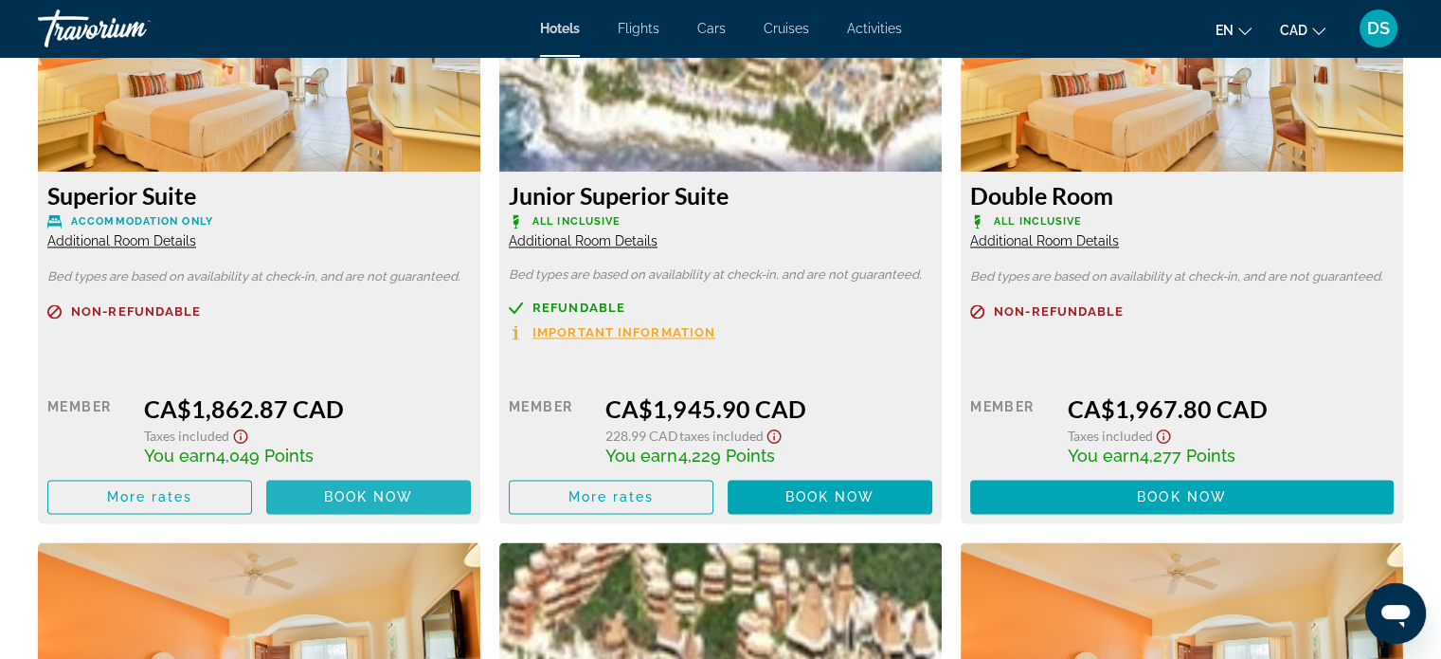
click at [351, 508] on span "Main content" at bounding box center [368, 496] width 205 height 45
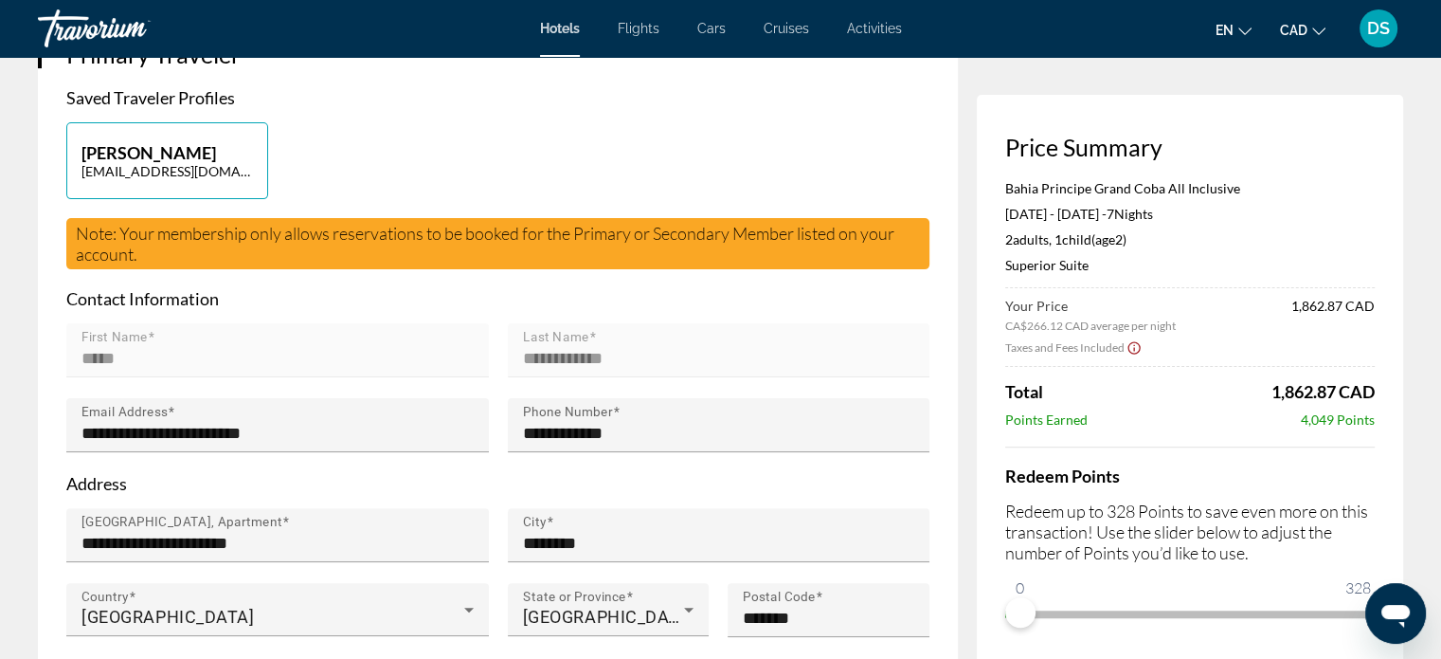
scroll to position [474, 0]
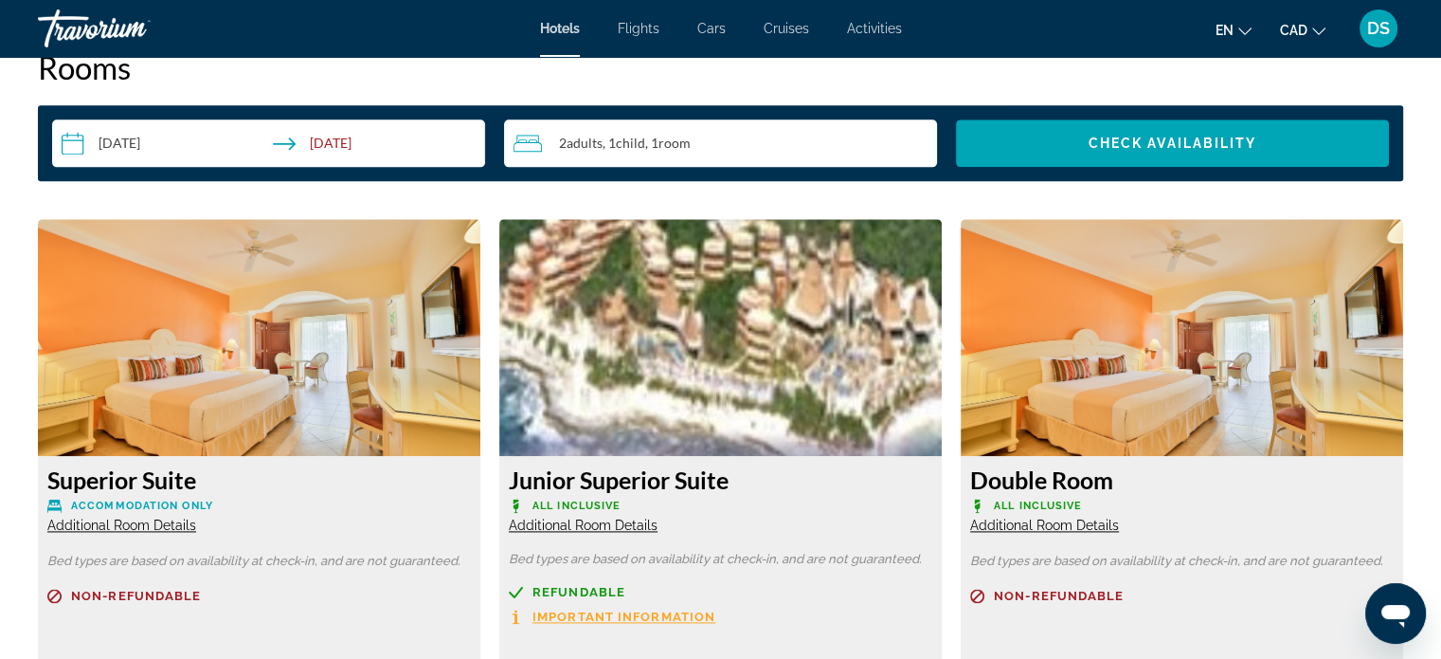
scroll to position [2085, 0]
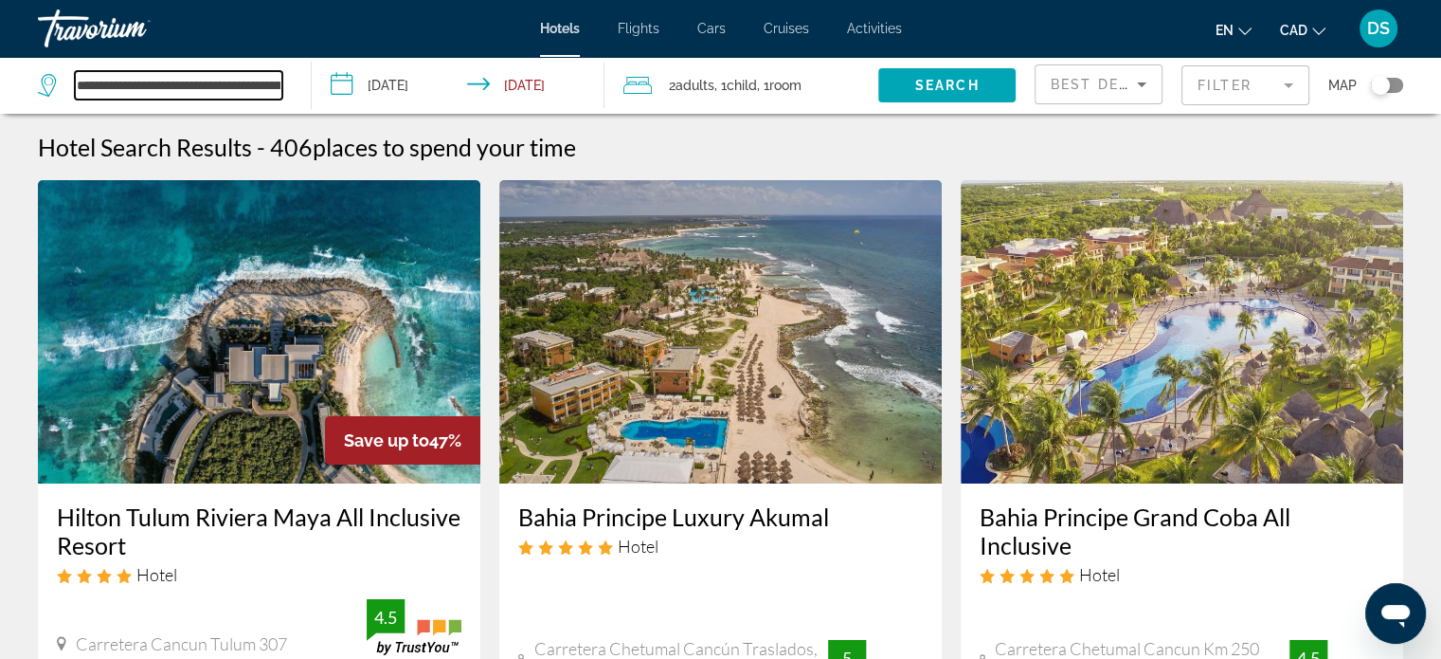
click at [279, 81] on input "**********" at bounding box center [179, 85] width 208 height 28
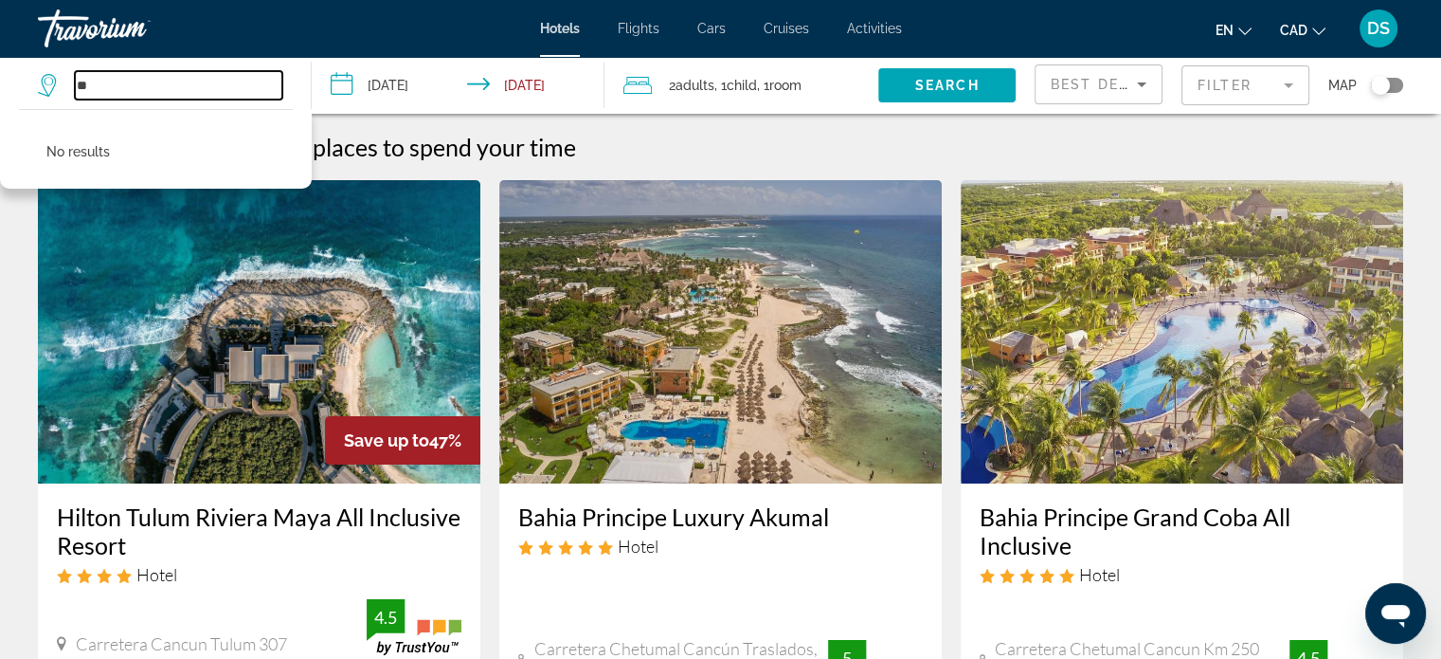
type input "*"
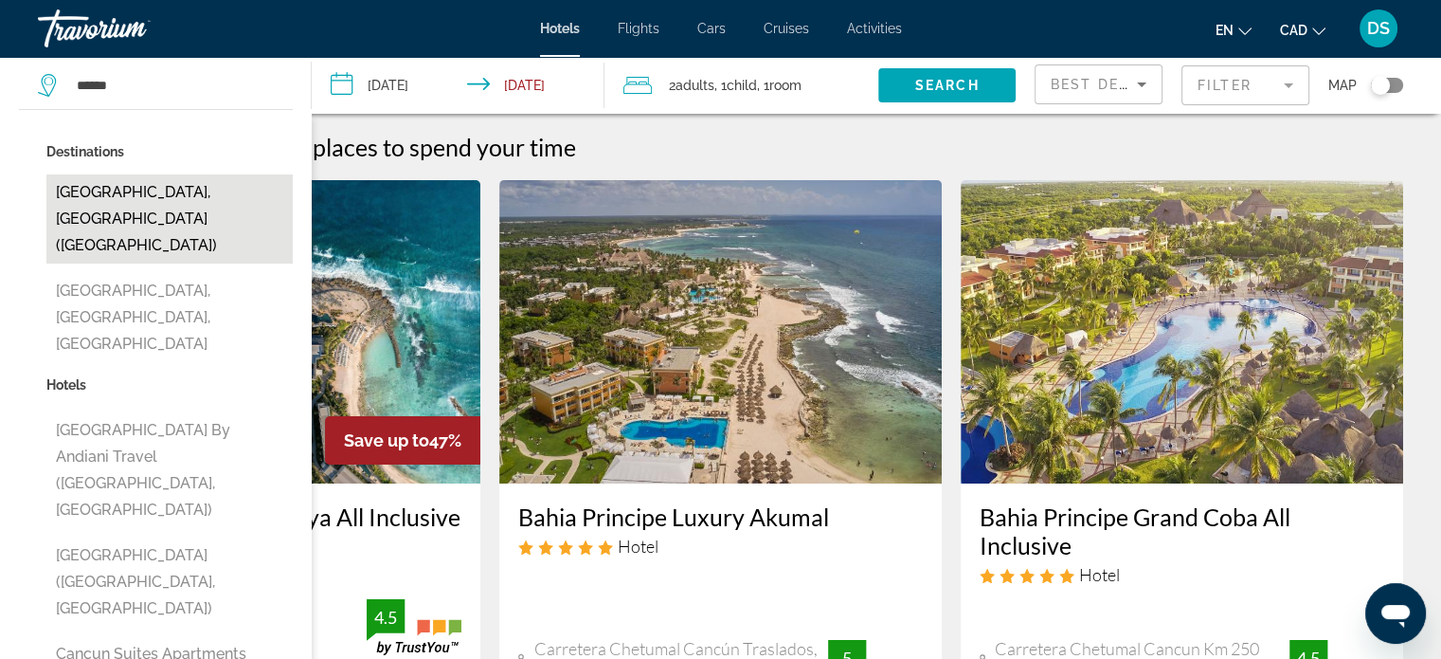
click at [112, 193] on button "[GEOGRAPHIC_DATA], [GEOGRAPHIC_DATA] ([GEOGRAPHIC_DATA])" at bounding box center [169, 218] width 246 height 89
type input "**********"
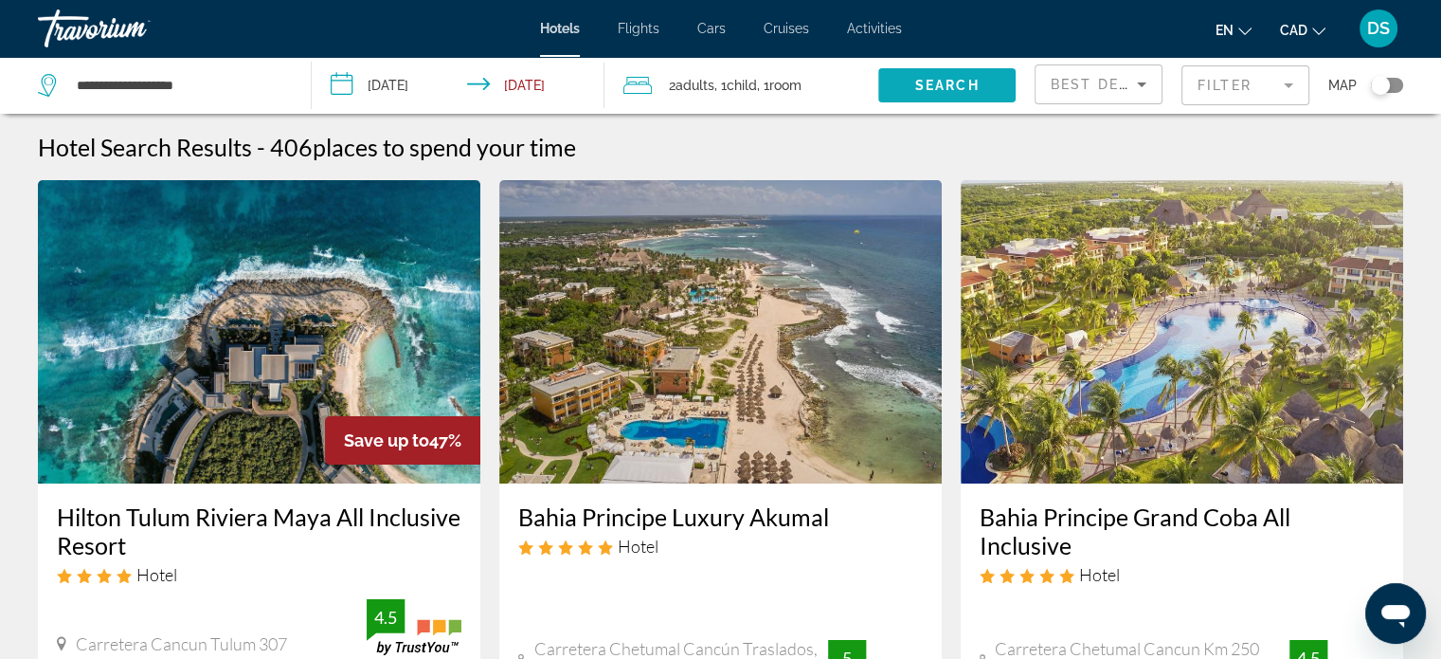
click at [920, 78] on span "Search" at bounding box center [947, 85] width 64 height 15
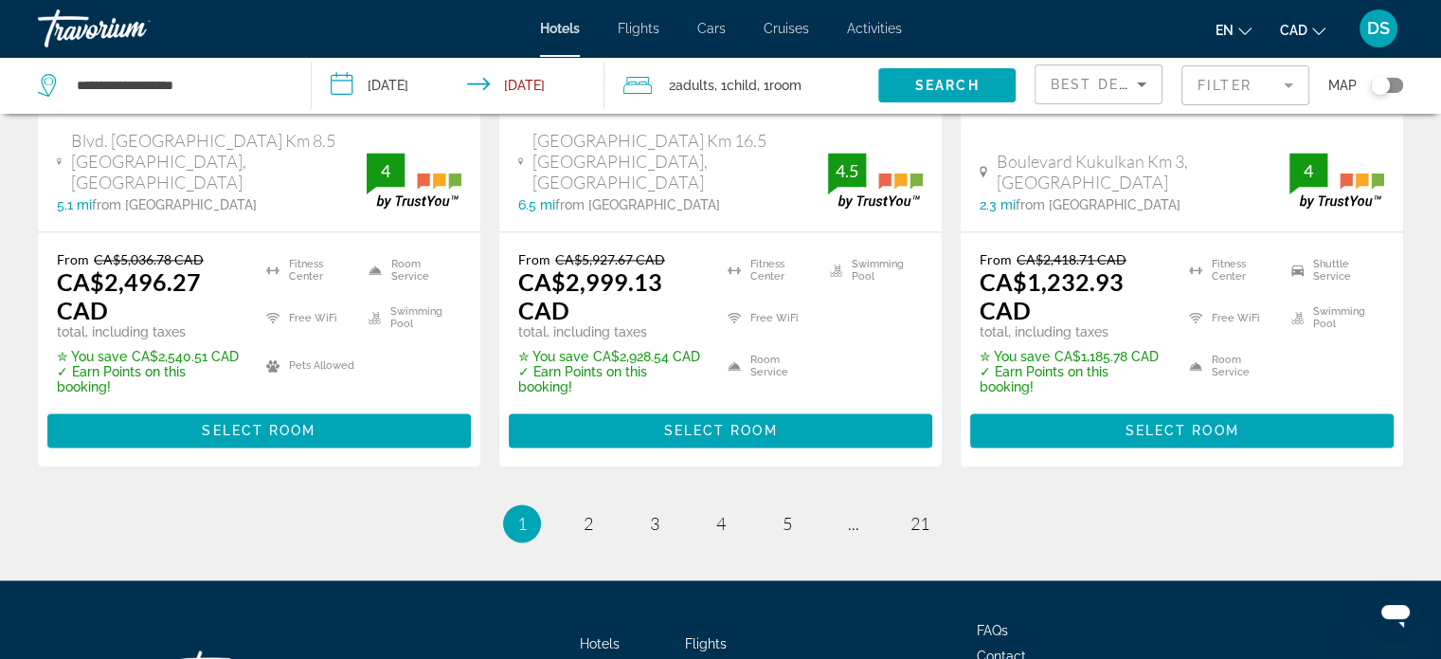
scroll to position [2812, 0]
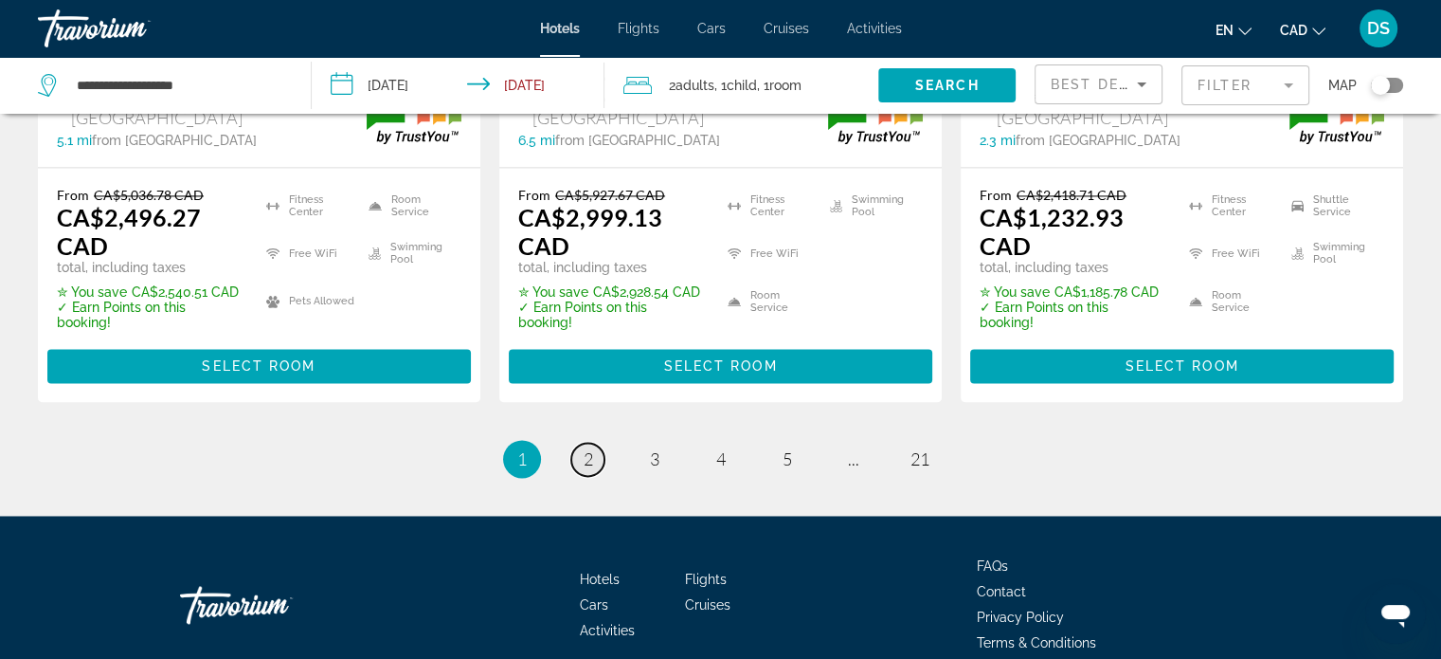
click at [587, 448] on span "2" at bounding box center [588, 458] width 9 height 21
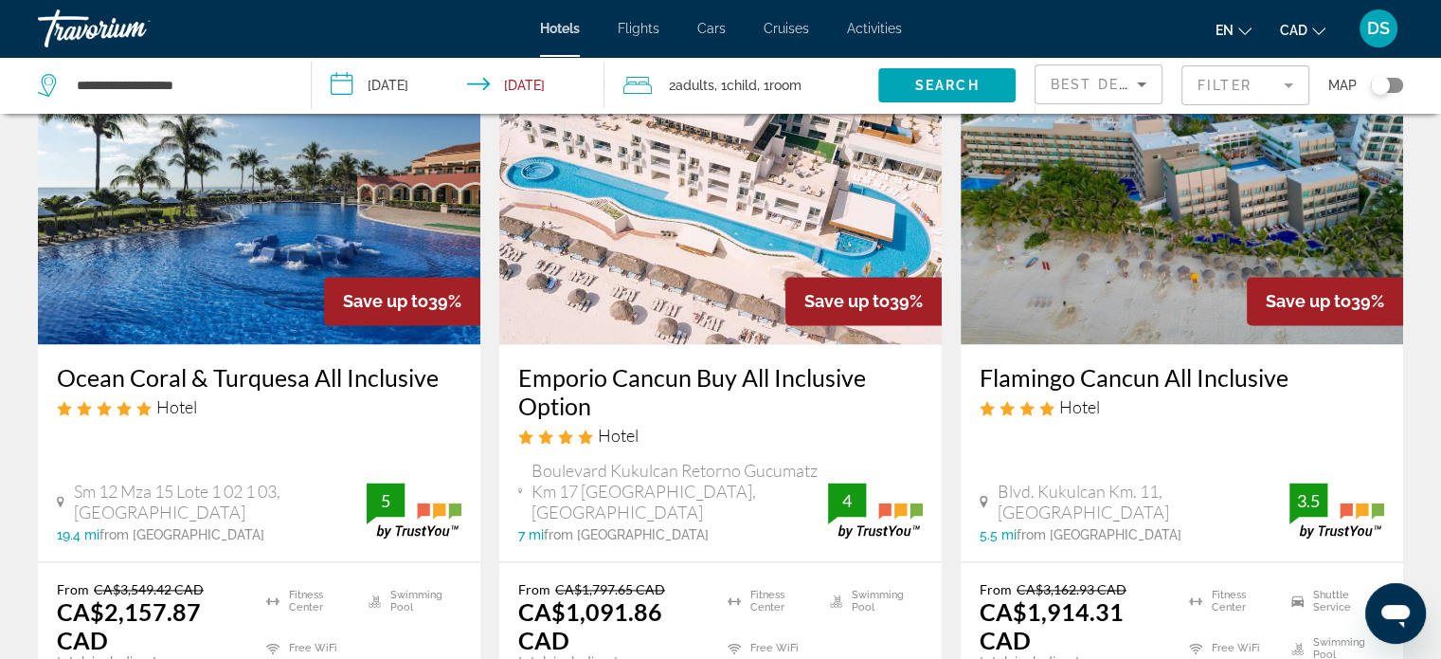
scroll to position [2456, 0]
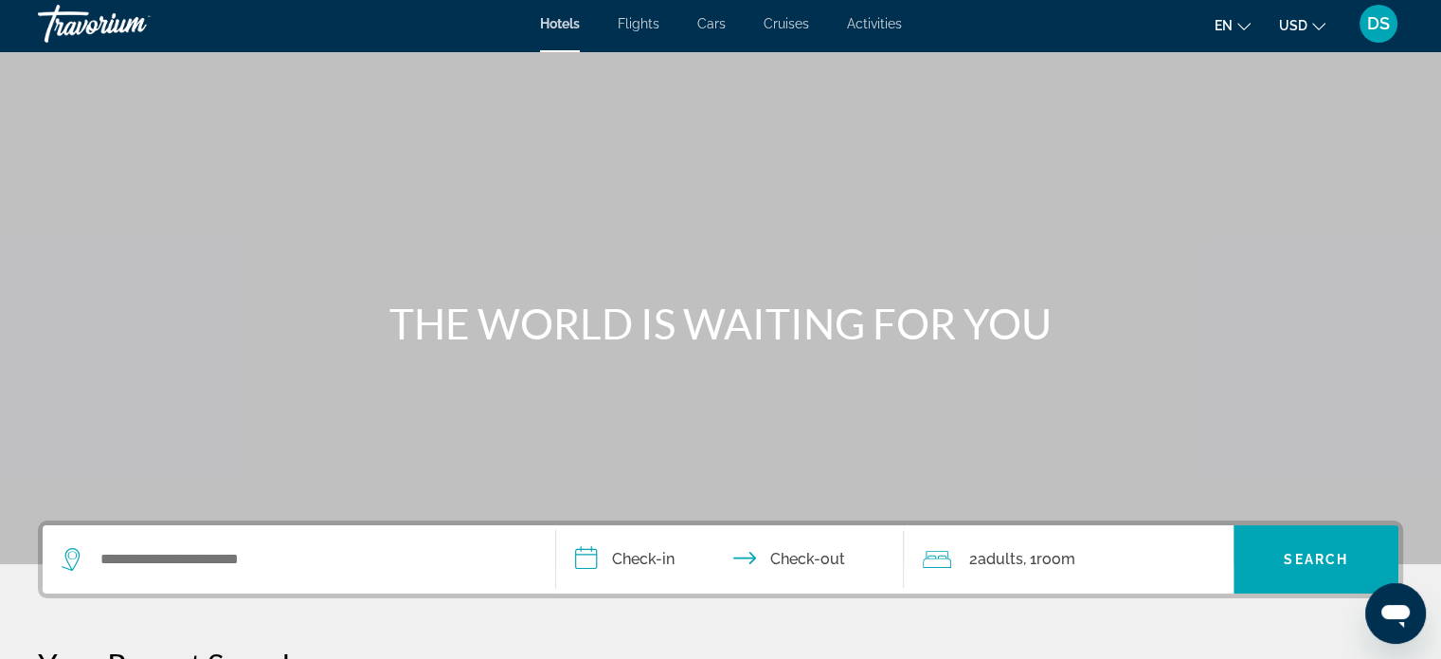
scroll to position [284, 0]
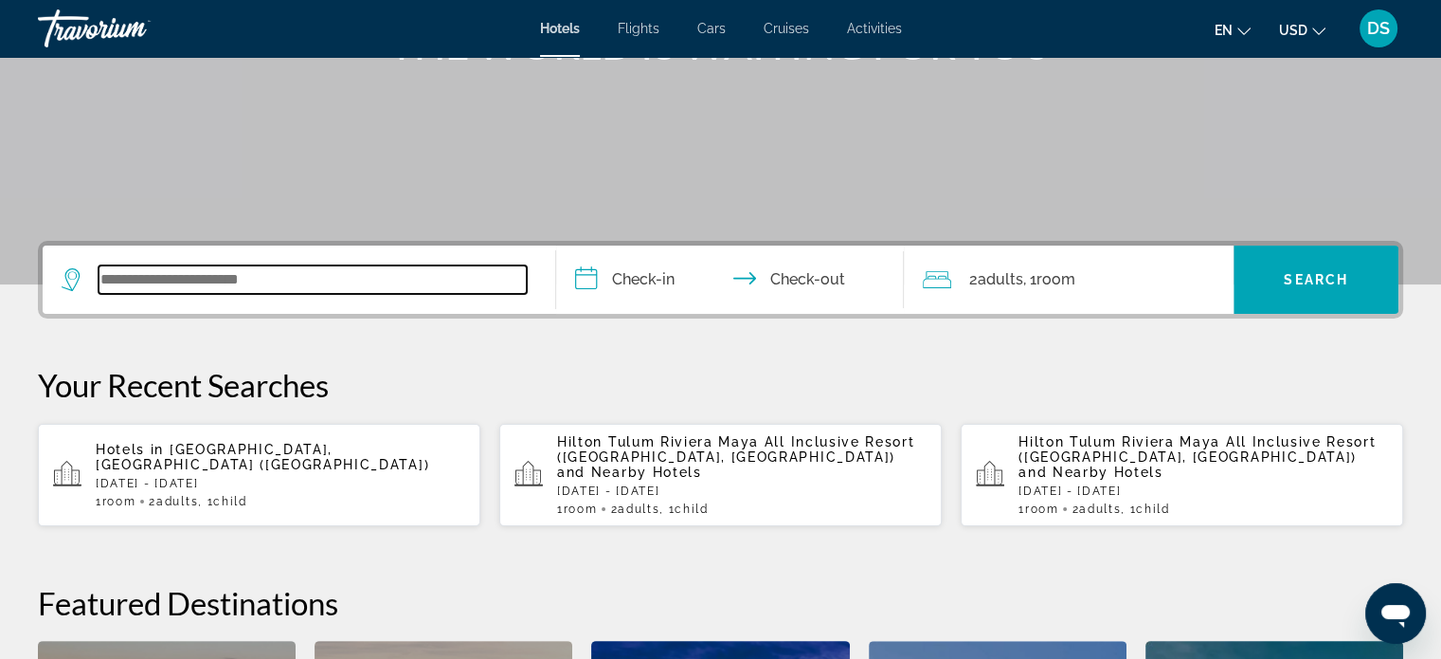
click at [273, 269] on input "Search widget" at bounding box center [313, 279] width 428 height 28
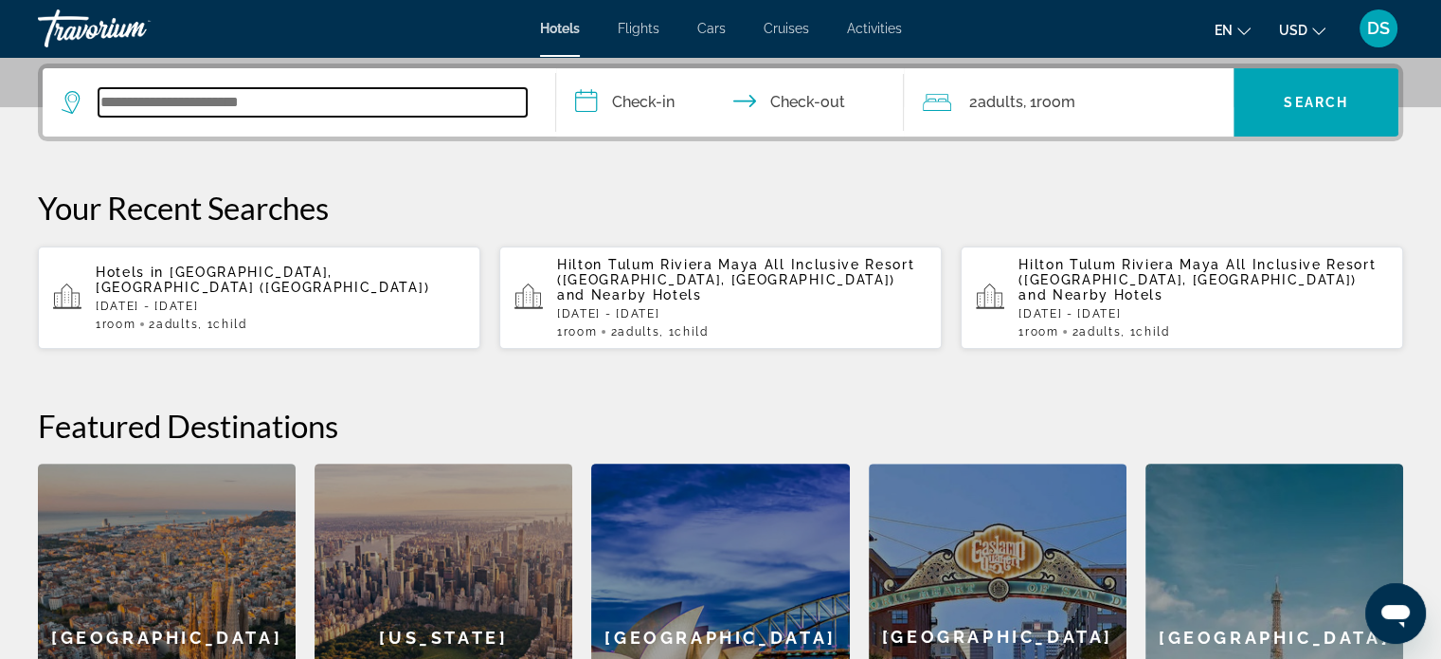
scroll to position [462, 0]
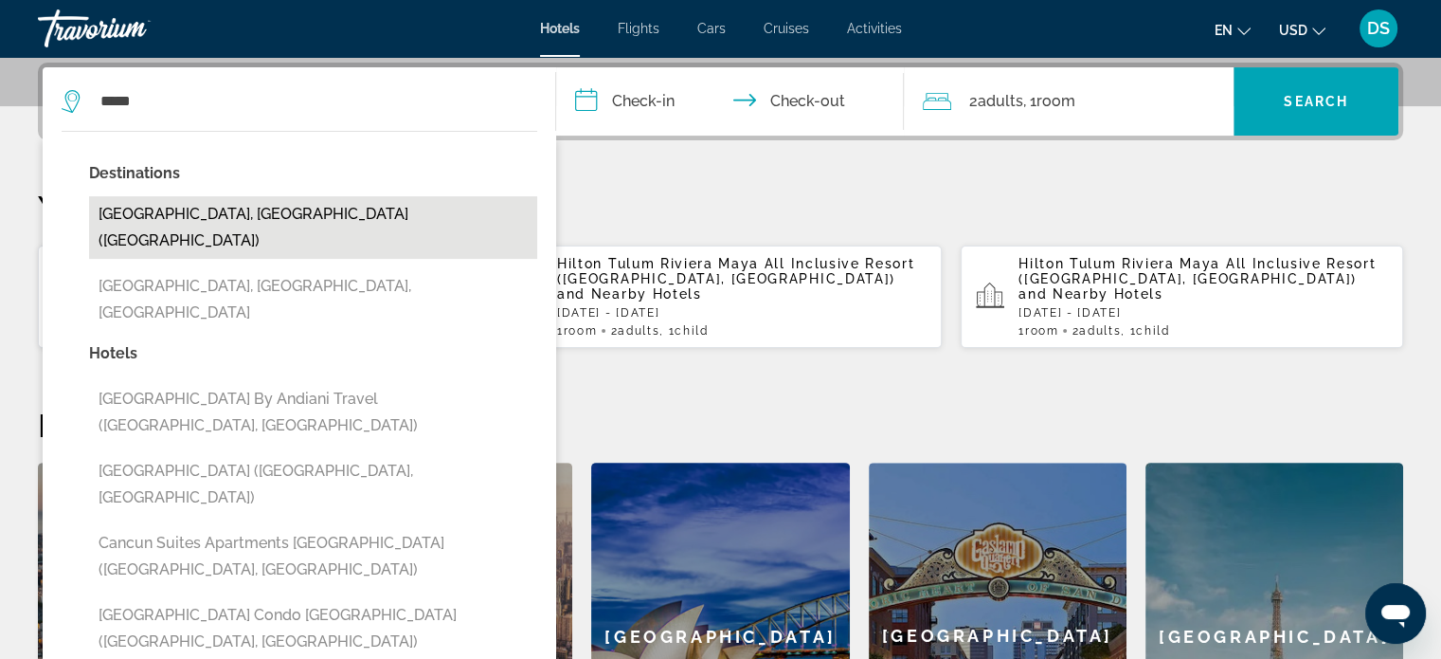
click at [266, 212] on button "[GEOGRAPHIC_DATA], [GEOGRAPHIC_DATA] ([GEOGRAPHIC_DATA])" at bounding box center [313, 227] width 448 height 63
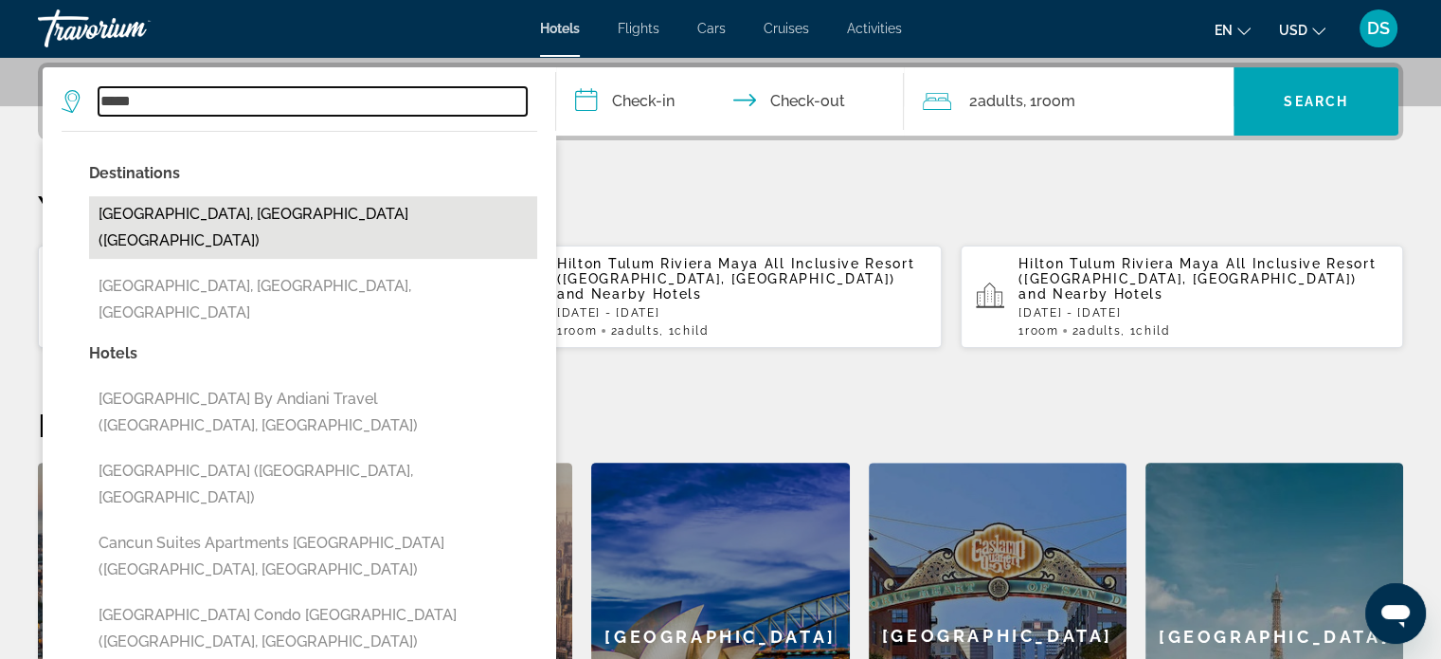
type input "**********"
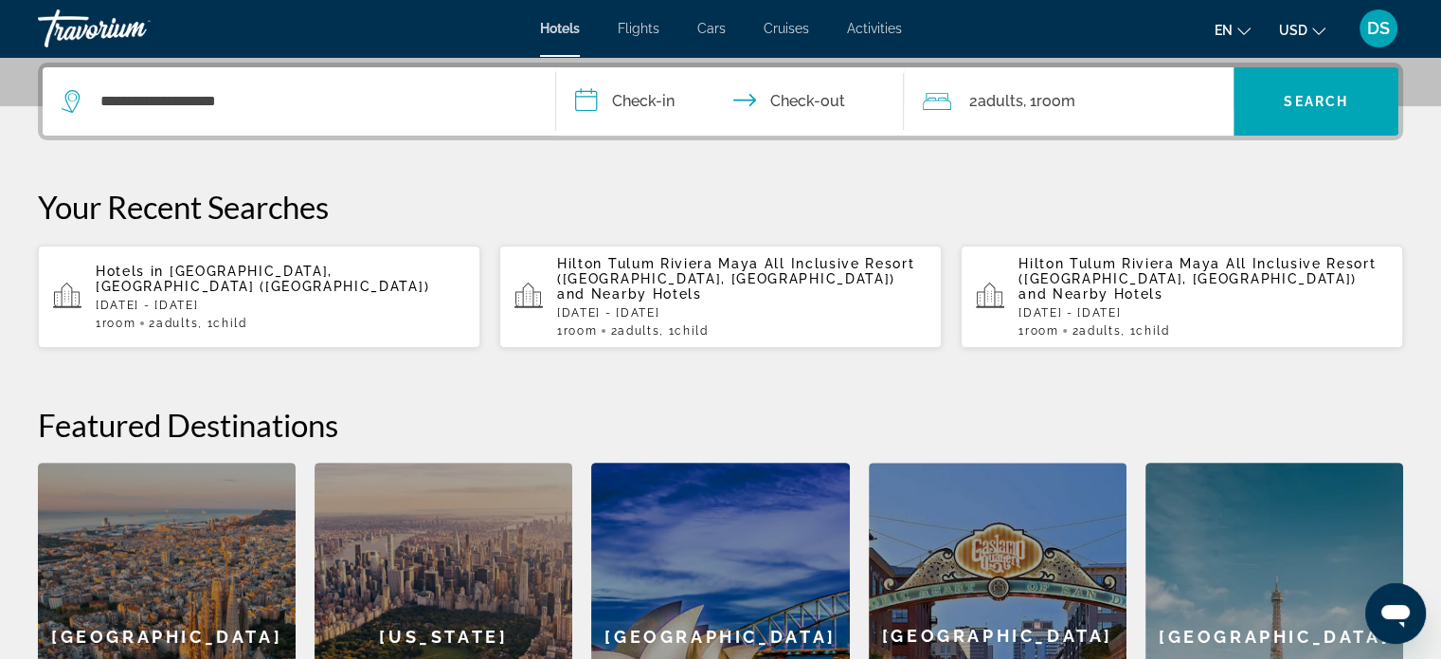
click at [653, 102] on input "**********" at bounding box center [734, 104] width 356 height 74
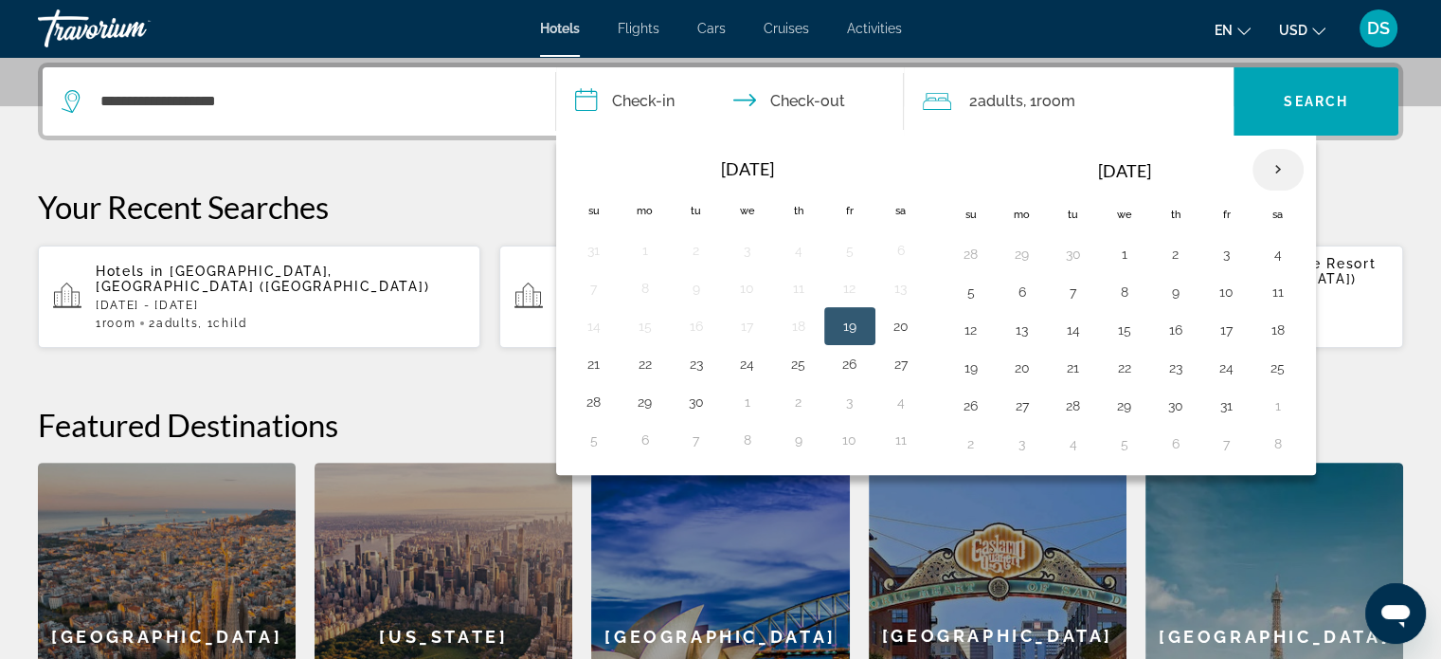
click at [1273, 170] on th "Next month" at bounding box center [1278, 170] width 51 height 42
click at [1020, 292] on button "3" at bounding box center [1022, 292] width 30 height 27
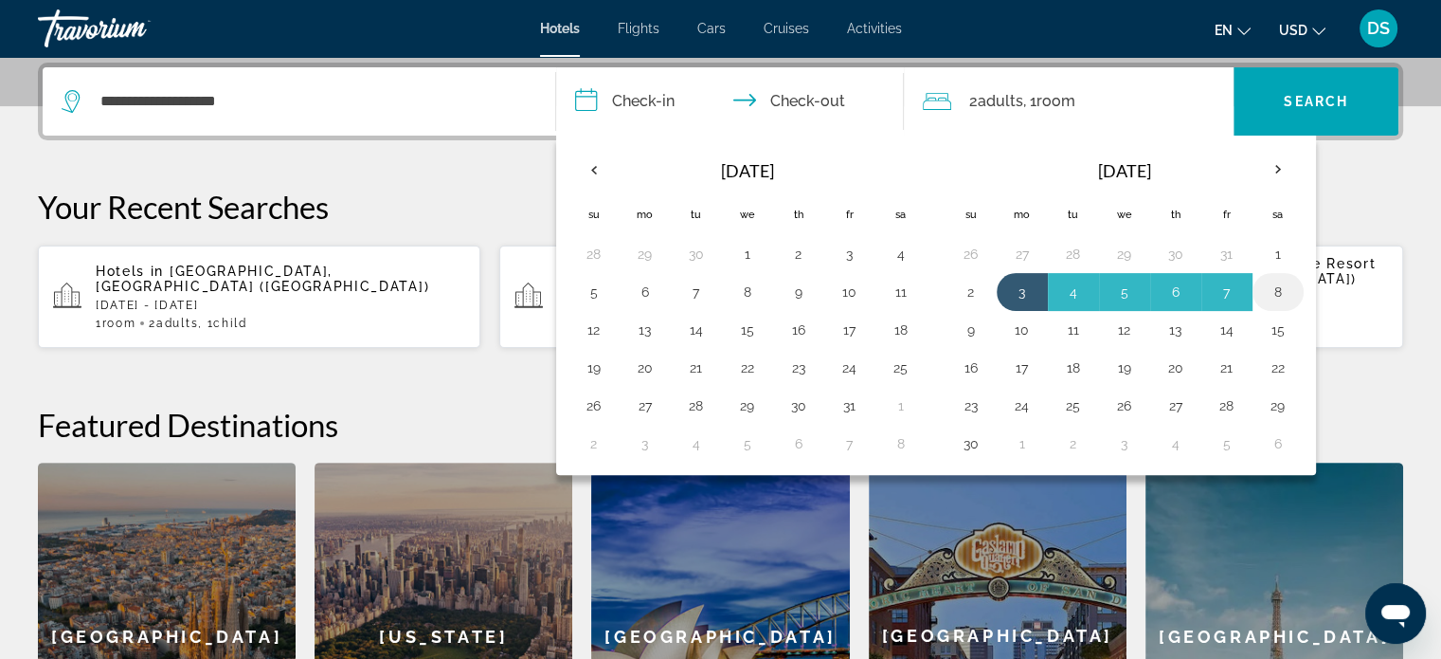
click at [1273, 285] on button "8" at bounding box center [1278, 292] width 30 height 27
type input "**********"
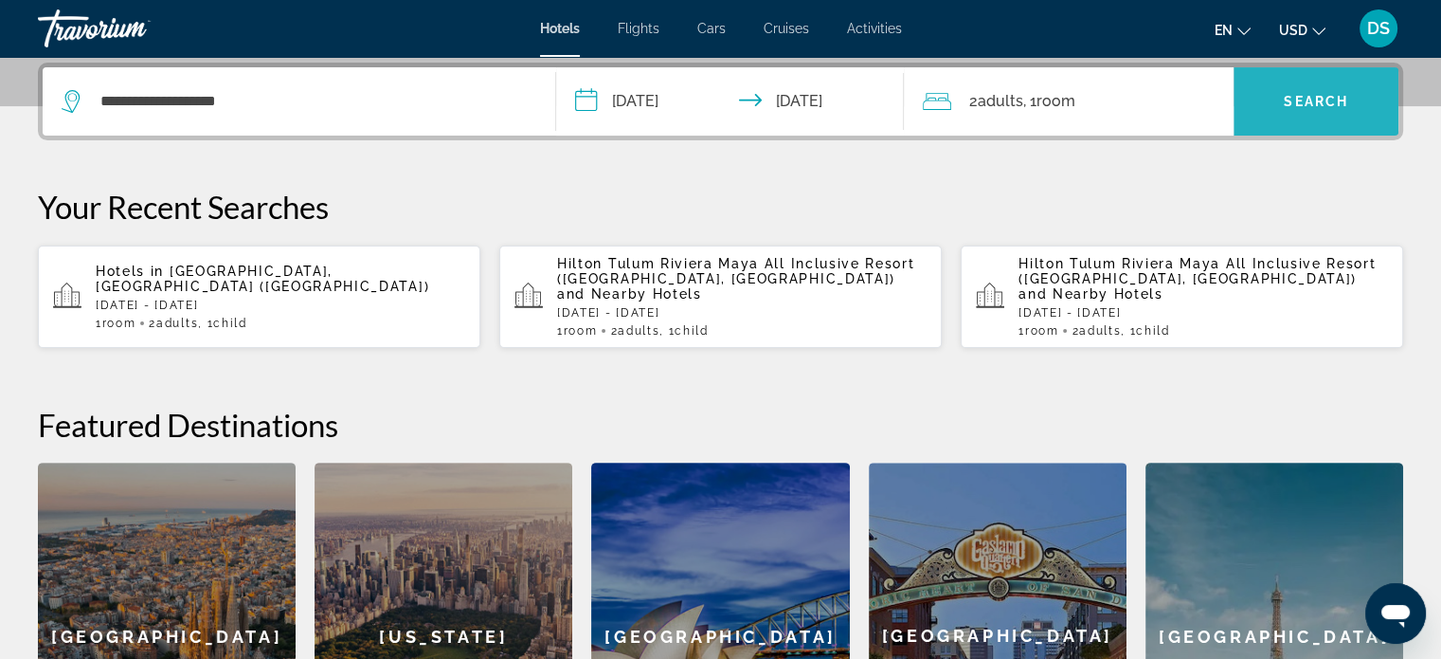
click at [1291, 110] on span "Search widget" at bounding box center [1316, 101] width 165 height 45
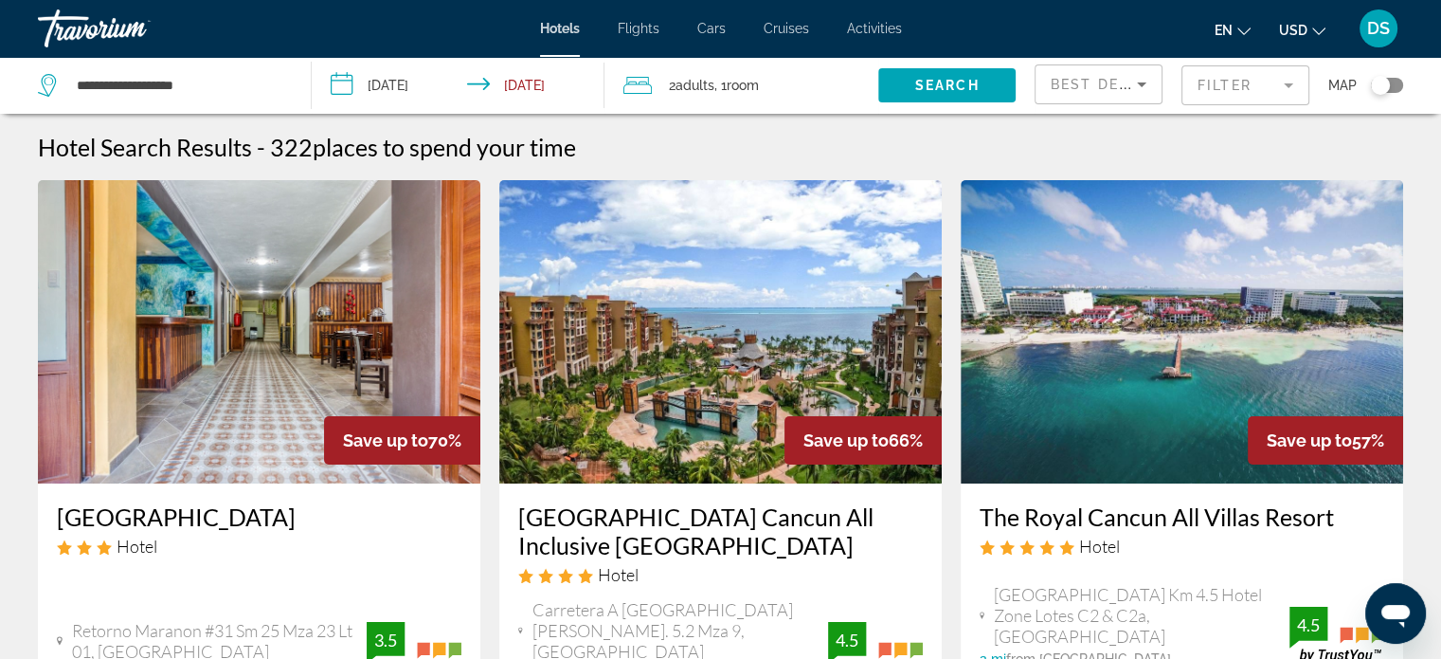
click at [731, 81] on span ", 1 Room rooms" at bounding box center [736, 85] width 45 height 27
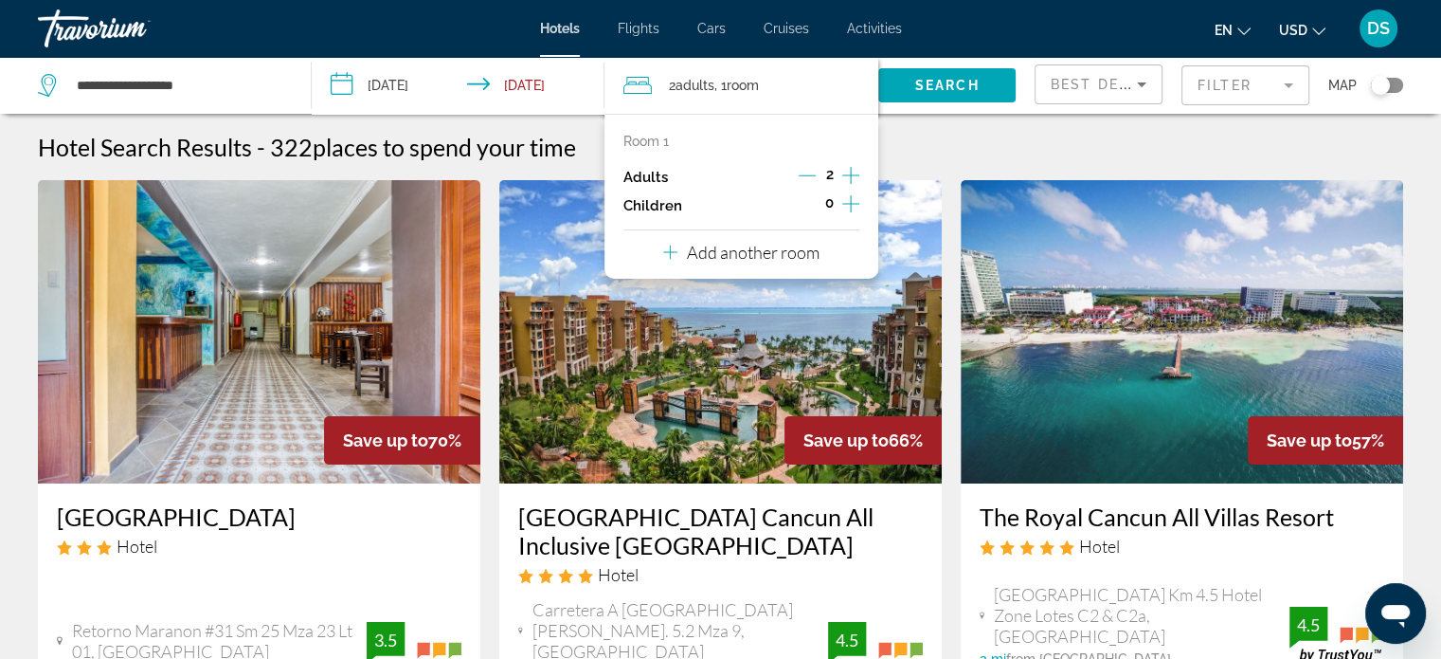
click at [849, 201] on icon "Increment children" at bounding box center [850, 203] width 17 height 23
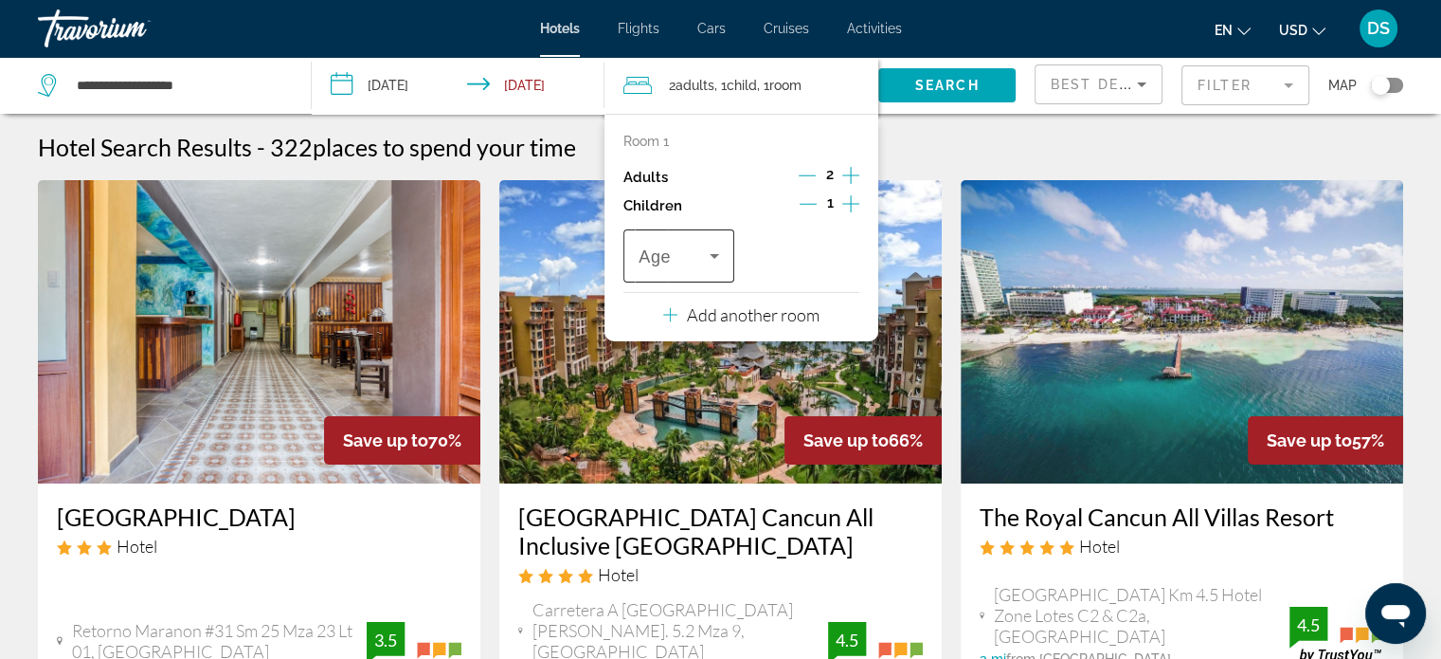
click at [706, 253] on icon "Travelers: 2 adults, 1 child" at bounding box center [714, 255] width 23 height 23
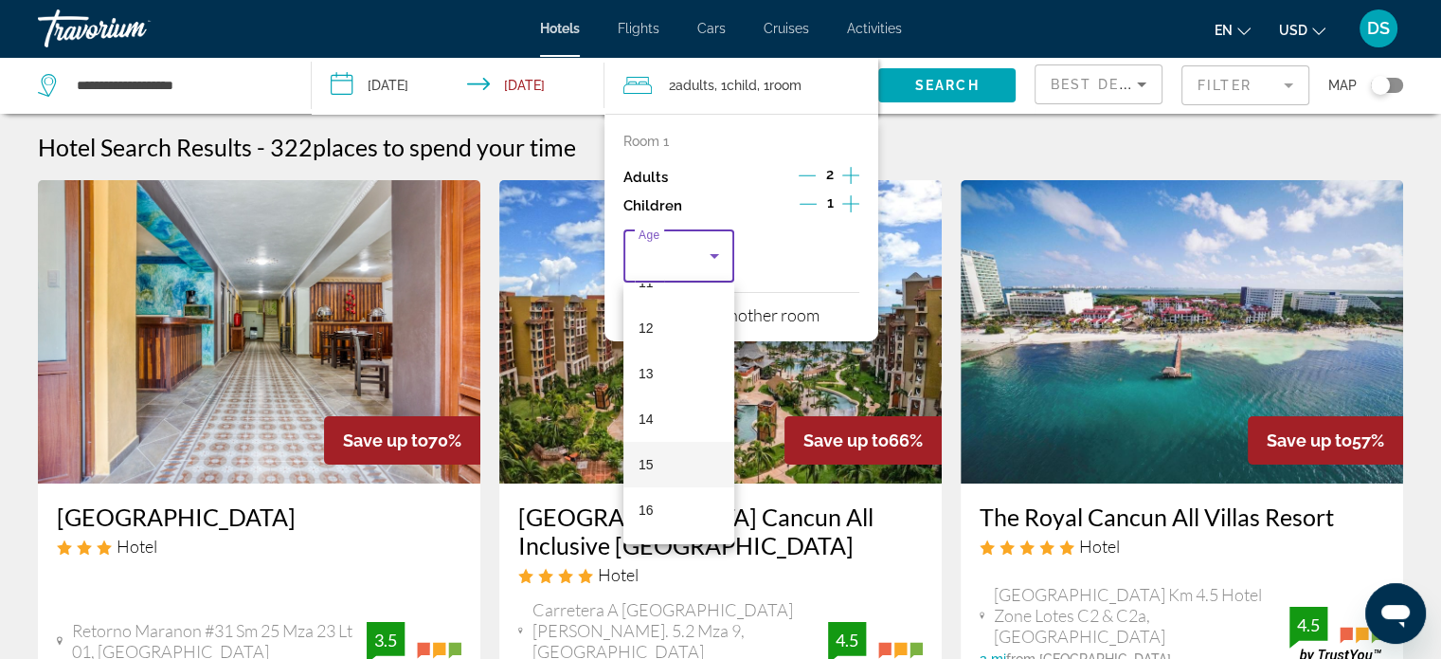
scroll to position [534, 0]
click at [667, 465] on mat-option "15" at bounding box center [678, 461] width 111 height 45
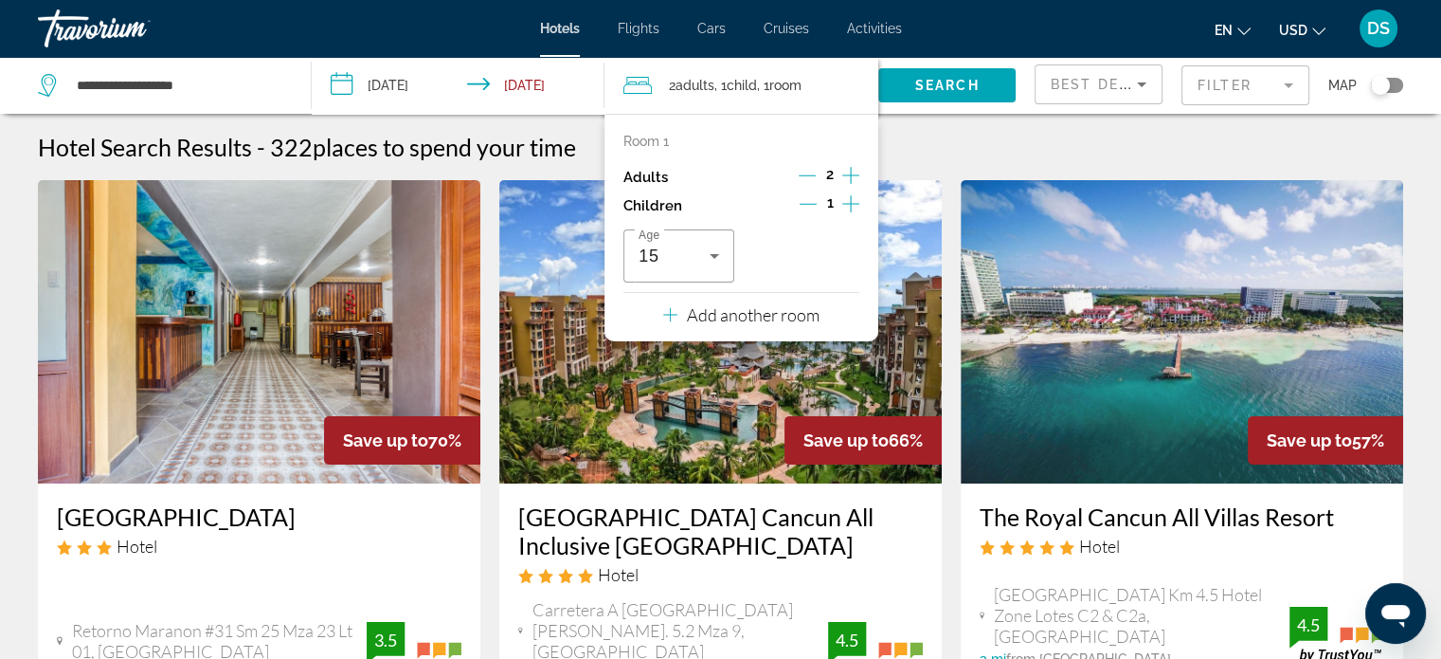
click at [1316, 26] on icon "Change currency" at bounding box center [1318, 31] width 13 height 13
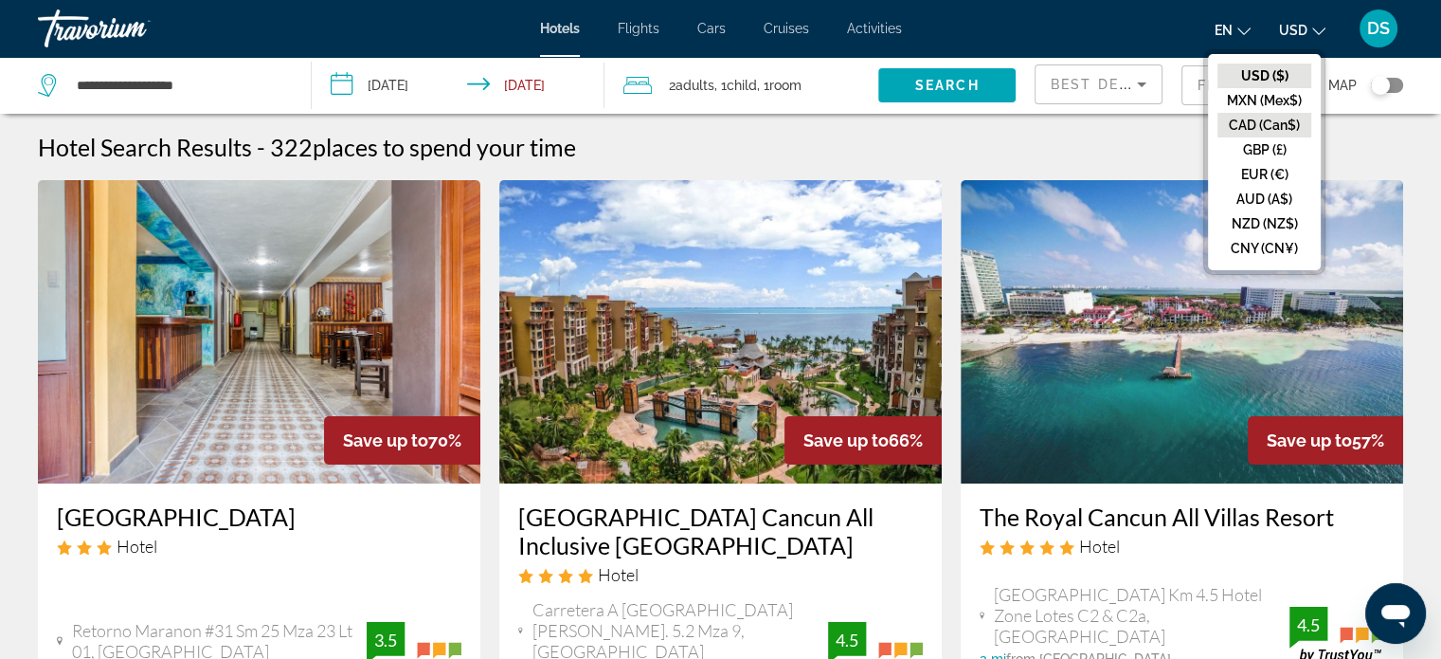
click at [1266, 125] on button "CAD (Can$)" at bounding box center [1265, 125] width 94 height 25
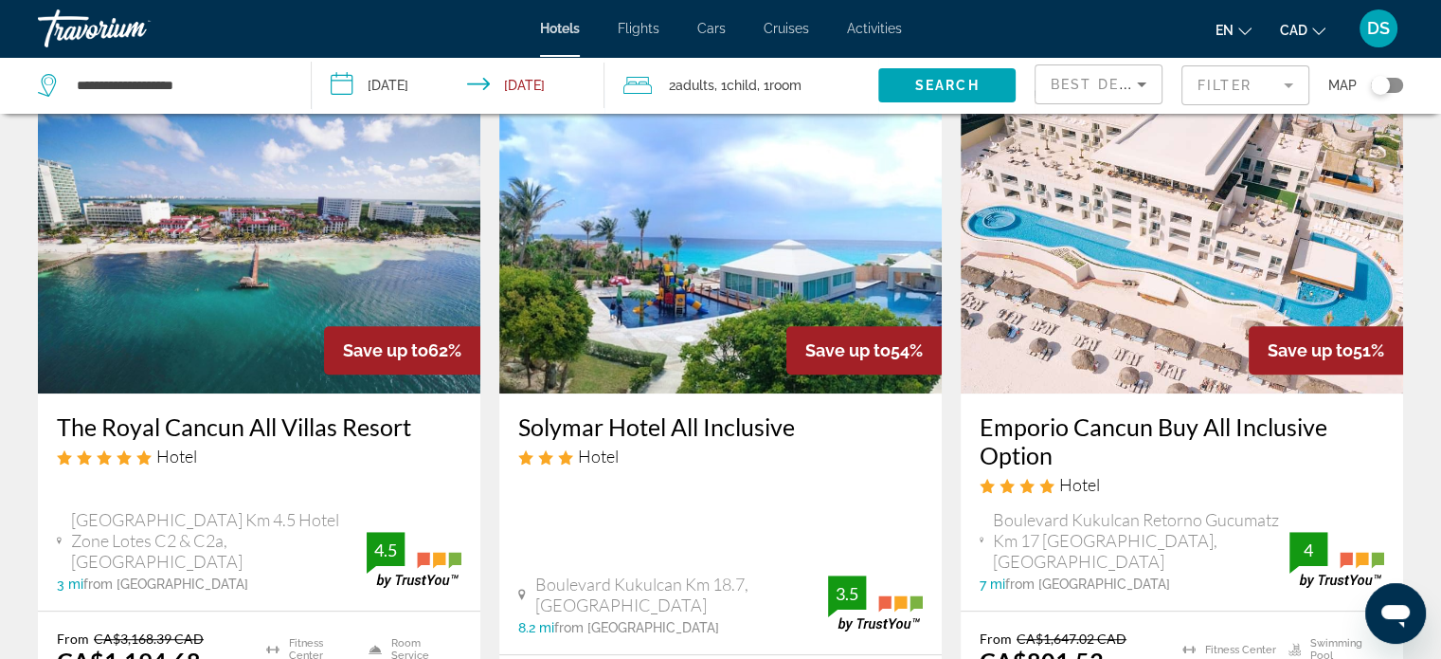
scroll to position [758, 0]
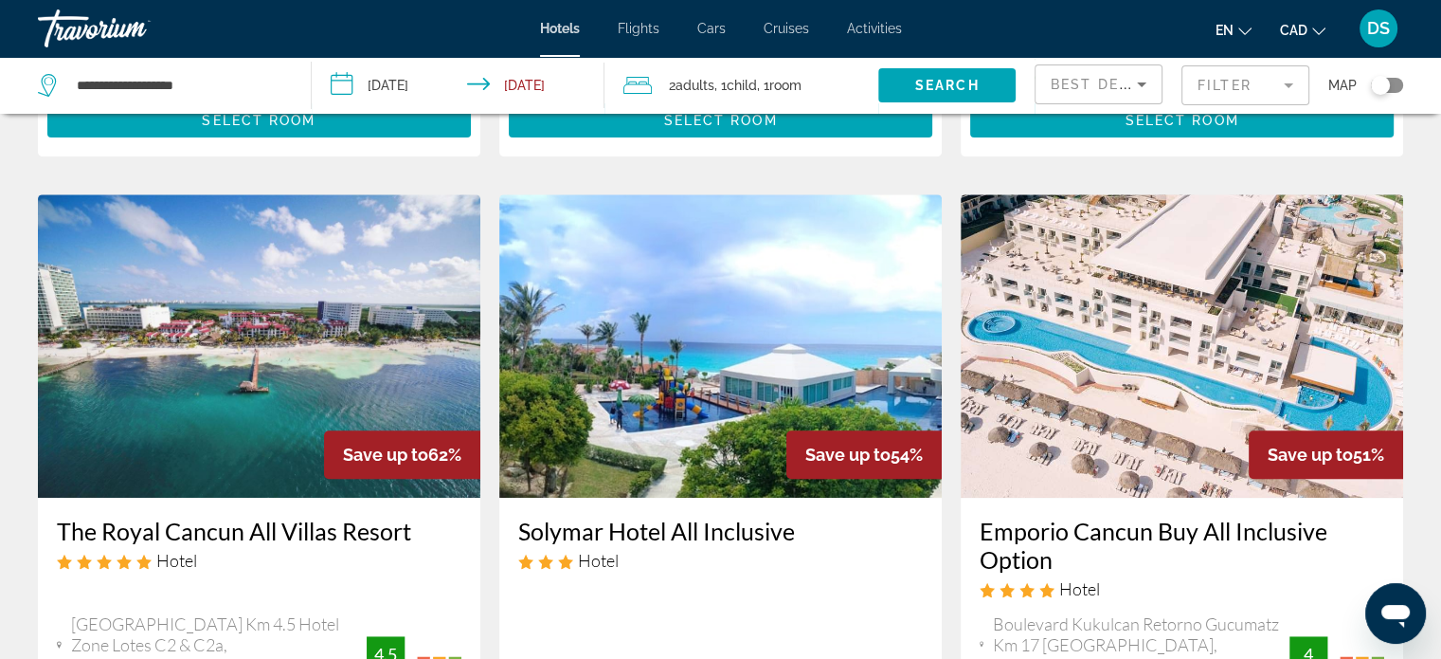
click at [1173, 324] on img "Main content" at bounding box center [1182, 345] width 442 height 303
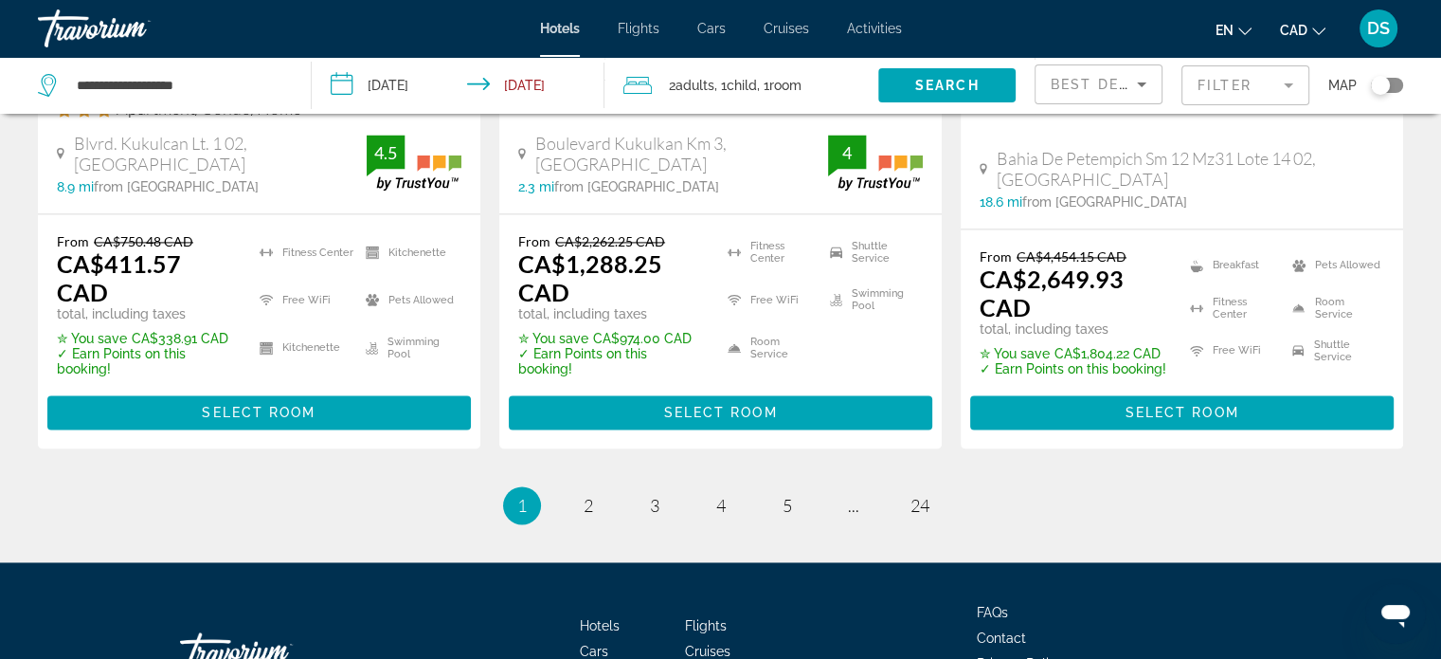
scroll to position [2827, 0]
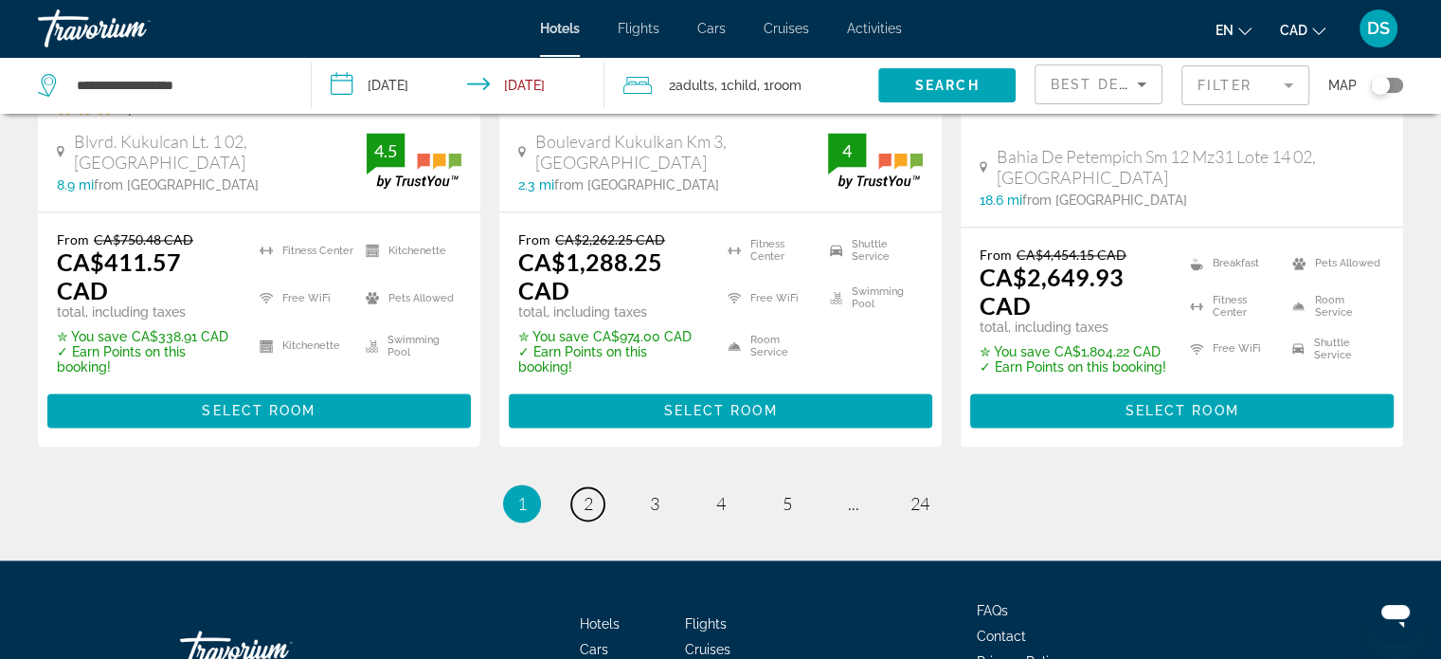
drag, startPoint x: 580, startPoint y: 367, endPoint x: 604, endPoint y: 376, distance: 25.5
click at [580, 487] on link "page 2" at bounding box center [587, 503] width 33 height 33
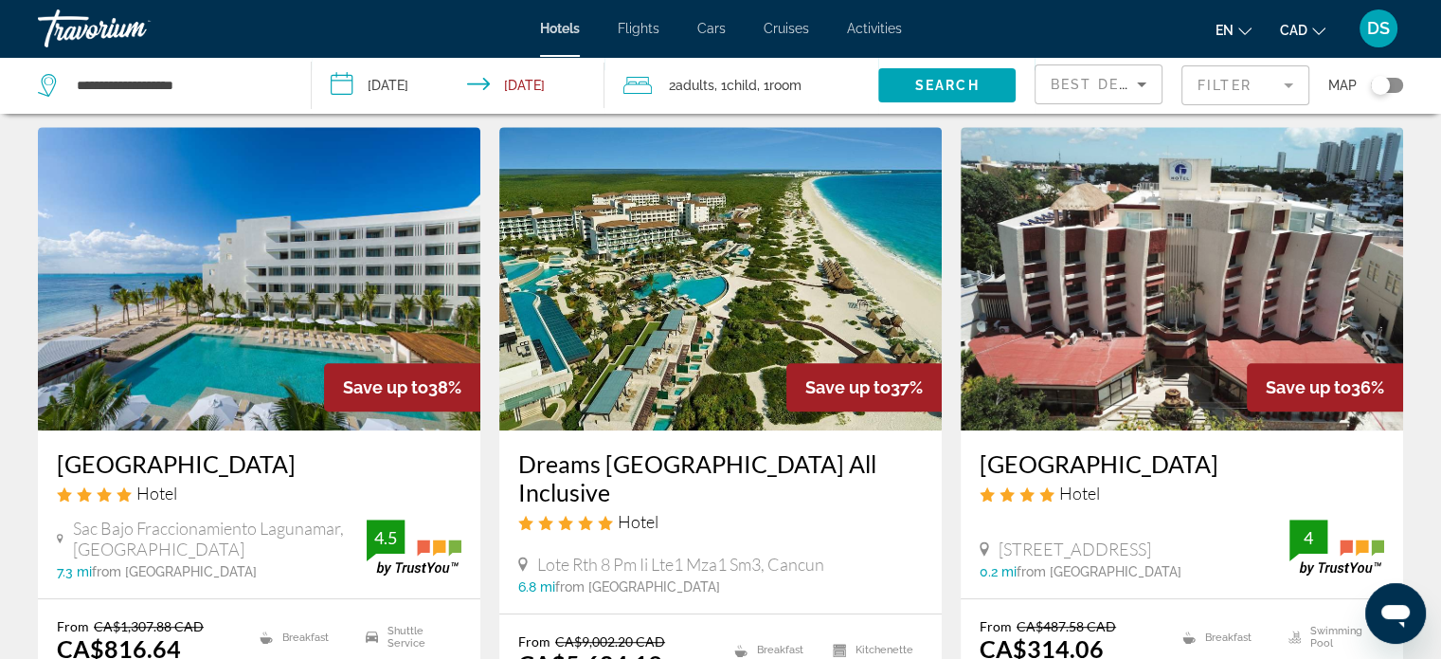
scroll to position [853, 0]
